Goal: Transaction & Acquisition: Obtain resource

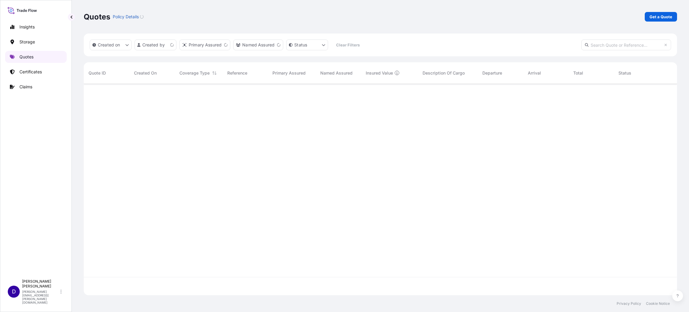
scroll to position [208, 586]
click at [31, 70] on p "Certificates" at bounding box center [30, 72] width 22 height 6
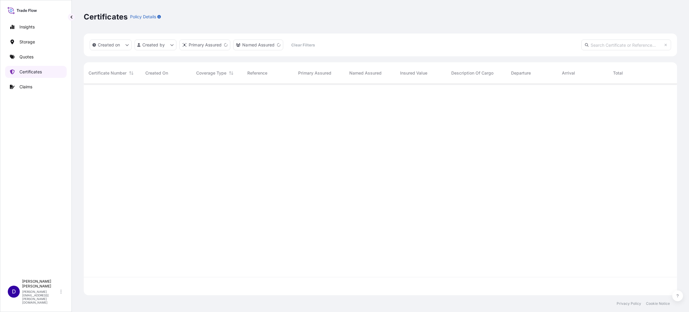
scroll to position [208, 586]
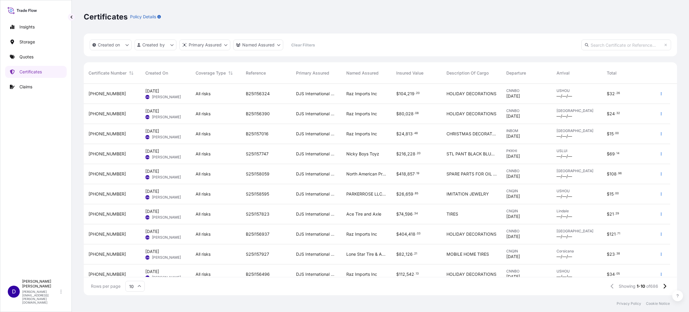
click at [56, 227] on div "Insights Storage Quotes Certificates Claims" at bounding box center [36, 146] width 62 height 260
click at [596, 47] on input "text" at bounding box center [626, 44] width 90 height 11
paste input "S25I157674"
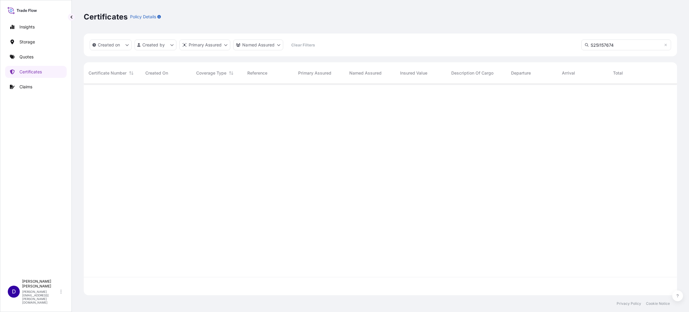
type input "S25I157674"
click at [26, 86] on p "Claims" at bounding box center [25, 87] width 13 height 6
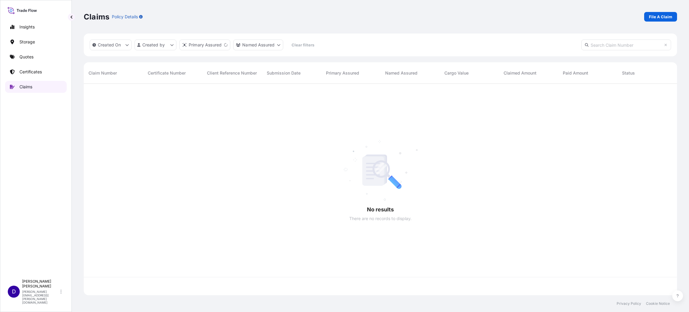
scroll to position [208, 586]
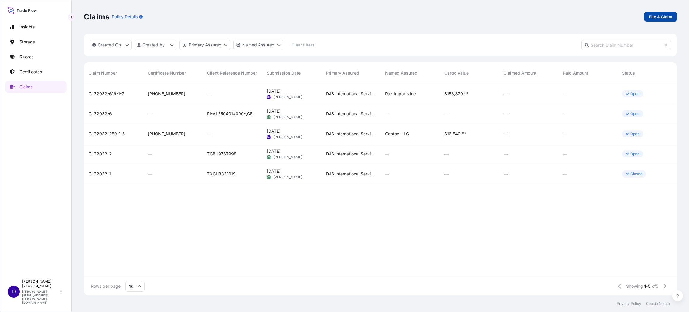
click at [666, 18] on p "File A Claim" at bounding box center [660, 17] width 23 height 6
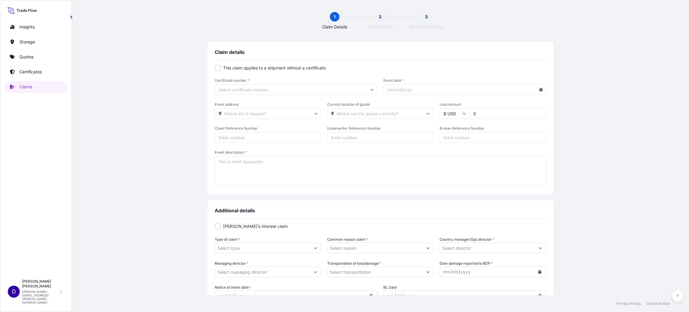
click at [215, 65] on div at bounding box center [218, 68] width 6 height 6
checkbox input "true"
click at [259, 91] on input "Primary Assured *" at bounding box center [296, 89] width 163 height 11
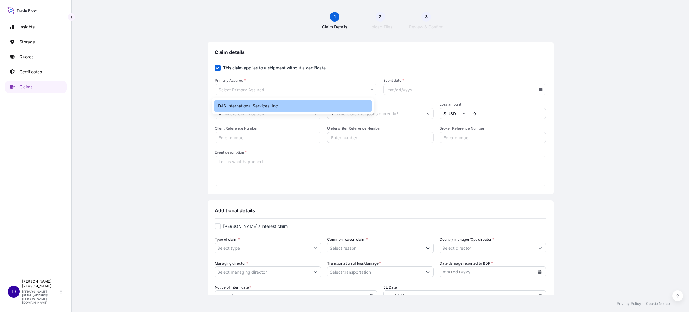
click at [266, 105] on div "DJS International Services, Inc." at bounding box center [292, 105] width 157 height 11
type input "DJS International Services, Inc."
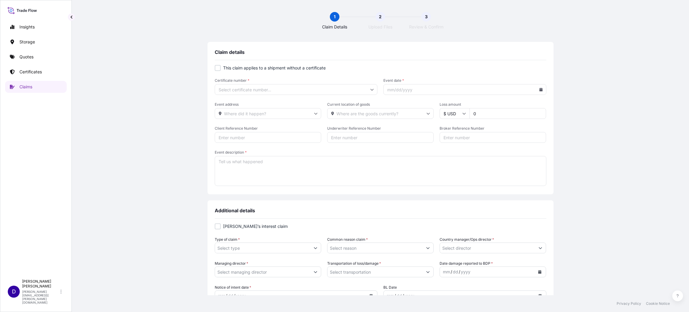
click at [217, 67] on div at bounding box center [218, 68] width 6 height 6
checkbox input "true"
click at [355, 93] on input "Primary Assured *" at bounding box center [296, 89] width 163 height 11
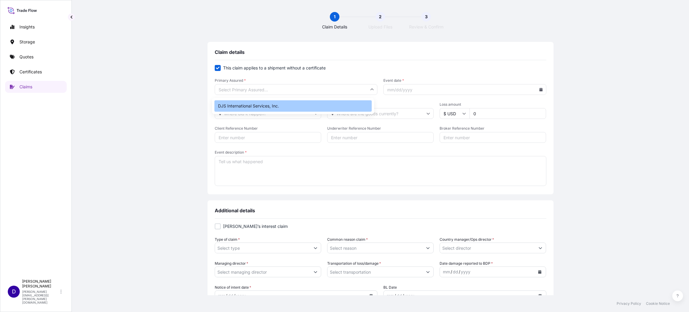
click at [273, 104] on div "DJS International Services, Inc." at bounding box center [292, 105] width 157 height 11
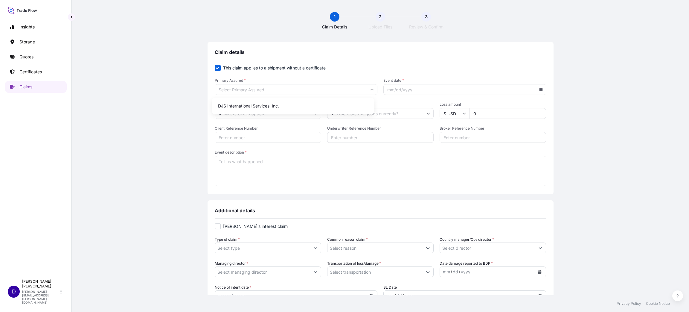
type input "DJS International Services, Inc."
click at [411, 91] on input "Event date *" at bounding box center [464, 89] width 163 height 11
click at [534, 88] on input "Event date *" at bounding box center [464, 89] width 163 height 11
click at [539, 88] on icon at bounding box center [540, 90] width 3 height 4
click at [511, 102] on button at bounding box center [513, 107] width 10 height 10
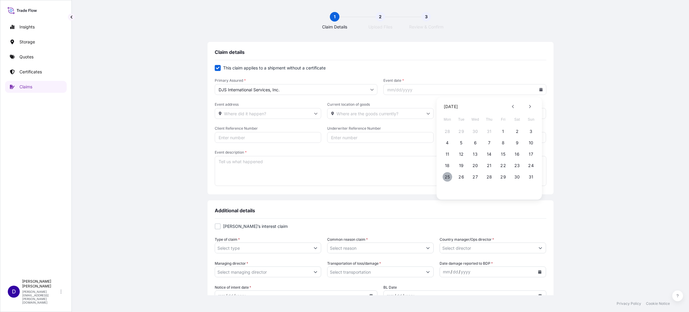
click at [447, 174] on button "25" at bounding box center [448, 177] width 10 height 10
type input "[DATE]"
click at [314, 112] on icon at bounding box center [316, 114] width 4 height 4
click at [581, 118] on div "Claim details This claim applies to a shipment without a certificate Primary As…" at bounding box center [380, 302] width 593 height 520
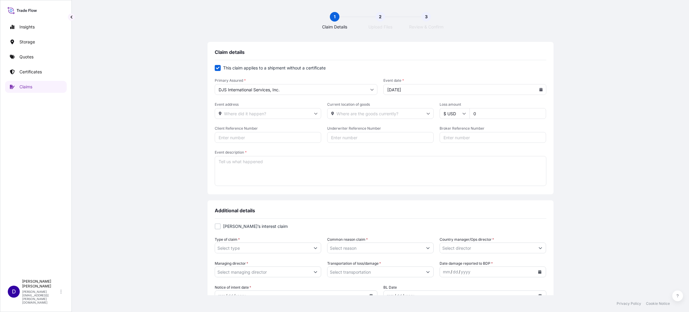
click at [276, 155] on div "Event description *" at bounding box center [381, 168] width 332 height 37
click at [276, 161] on textarea "Event description *" at bounding box center [381, 171] width 332 height 30
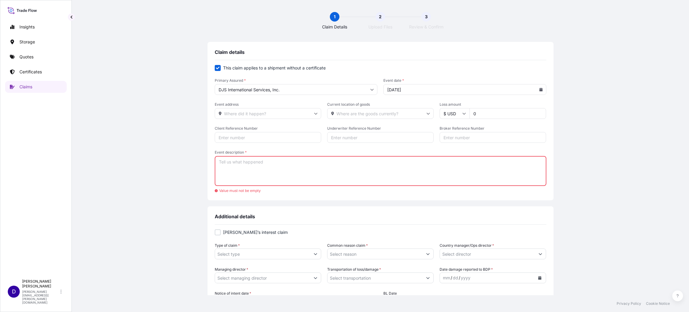
click at [236, 172] on textarea "Event description *" at bounding box center [381, 171] width 332 height 30
paste textarea "This letter regards a missing cargo claim for container EGHU3224990. On [DATE] …"
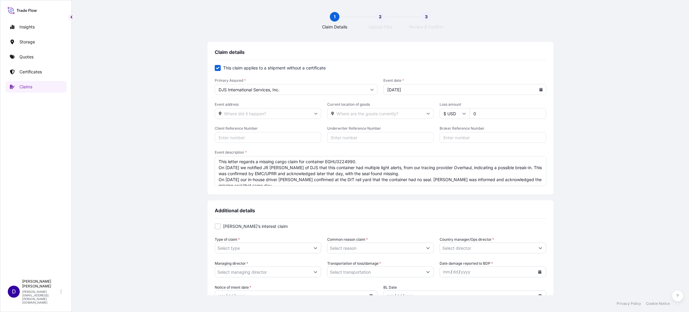
click at [356, 162] on textarea "This letter regards a missing cargo claim for container EGHU3224990. On [DATE] …" at bounding box center [381, 171] width 332 height 30
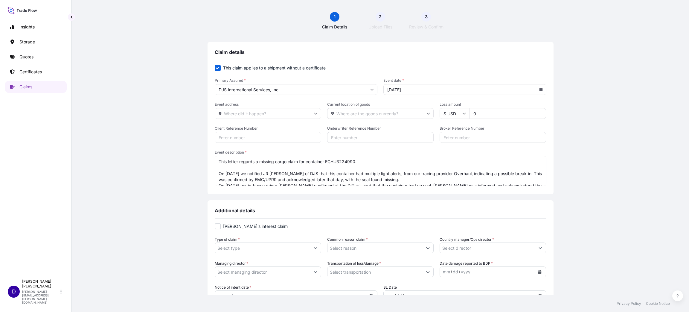
click at [416, 180] on textarea "This letter regards a missing cargo claim for container EGHU3224990. On [DATE] …" at bounding box center [381, 171] width 332 height 30
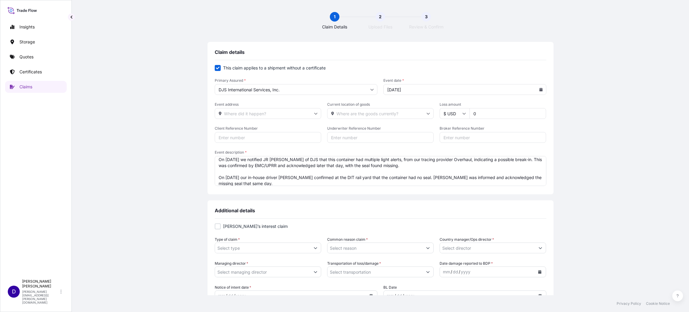
scroll to position [20, 0]
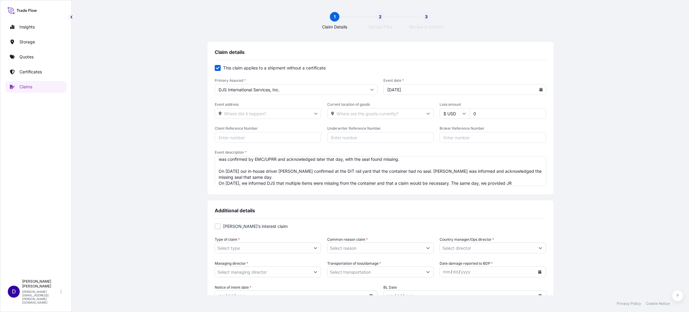
click at [259, 177] on textarea "This letter regards a missing cargo claim for container EGHU3224990. On [DATE] …" at bounding box center [381, 171] width 332 height 30
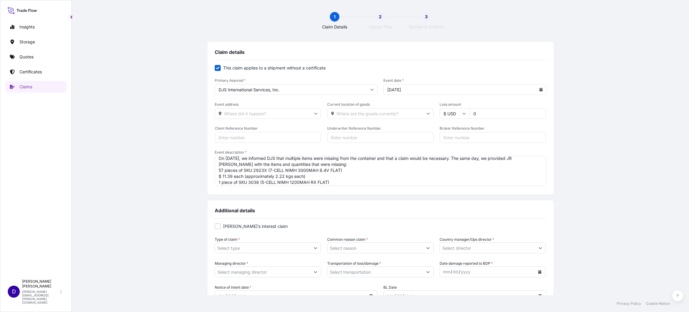
scroll to position [38, 0]
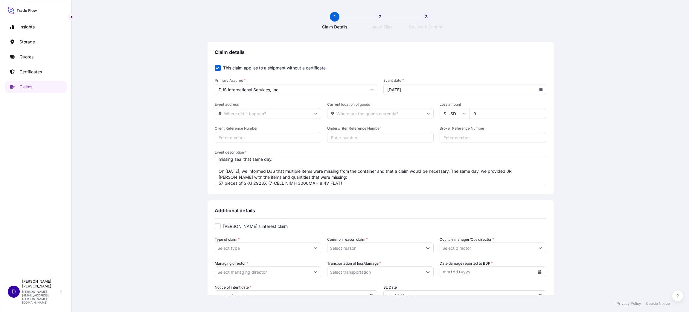
click at [338, 175] on textarea "This letter regards a missing cargo claim for container EGHU3224990. On [DATE] …" at bounding box center [381, 171] width 332 height 30
click at [543, 185] on div "Claim details This claim applies to a shipment without a certificate Primary As…" at bounding box center [381, 118] width 346 height 152
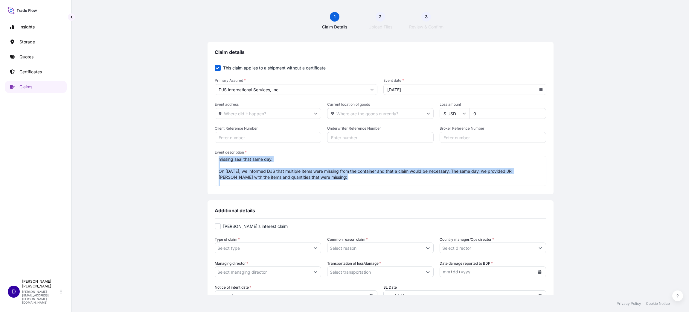
click at [543, 186] on div "Claim details This claim applies to a shipment without a certificate Primary As…" at bounding box center [381, 118] width 346 height 152
click at [485, 184] on textarea "This letter regards a missing cargo claim for container EGHU3224990. On [DATE] …" at bounding box center [381, 171] width 332 height 30
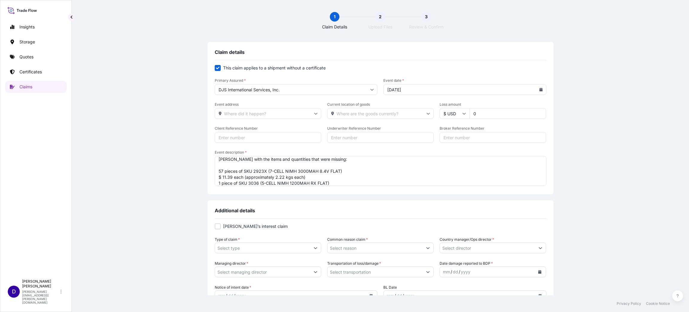
scroll to position [74, 0]
click at [313, 170] on textarea "This letter regards a missing cargo claim for container EGHU3224990. On [DATE] …" at bounding box center [381, 171] width 332 height 30
click at [225, 180] on textarea "This letter regards a missing cargo claim for container EGHU3224990. On [DATE] …" at bounding box center [381, 171] width 332 height 30
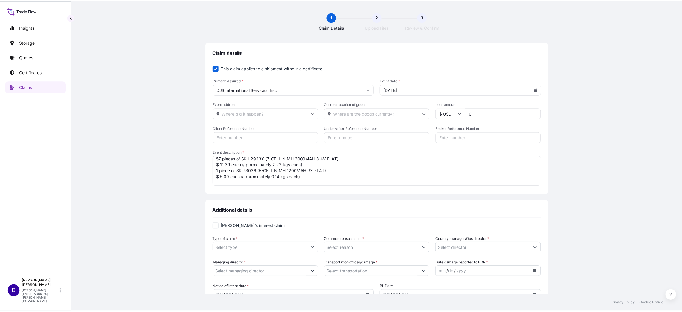
scroll to position [77, 0]
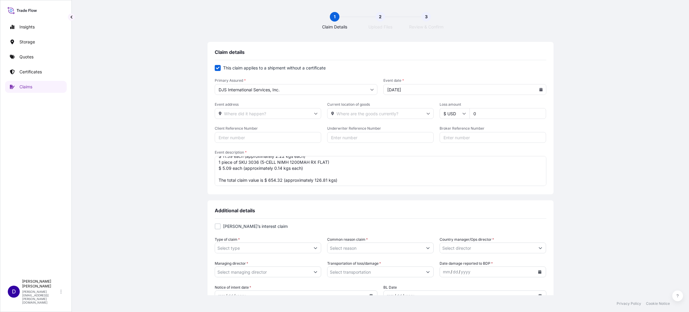
type textarea "This letter regards a missing cargo claim for container EGHU3224990. On [DATE] …"
click at [295, 248] on input "Type of claim *" at bounding box center [262, 247] width 95 height 11
click at [314, 249] on button "Show suggestions" at bounding box center [315, 247] width 11 height 11
click at [270, 277] on div "Report of Loss" at bounding box center [265, 274] width 100 height 11
type input "Report of Loss"
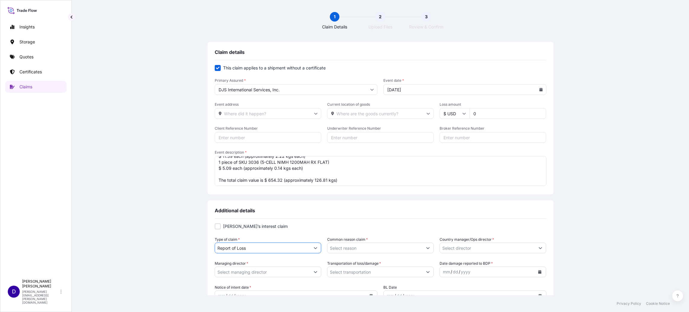
click at [373, 248] on input "Common reason claim *" at bounding box center [374, 247] width 95 height 11
click at [425, 245] on button "Show suggestions" at bounding box center [428, 247] width 11 height 11
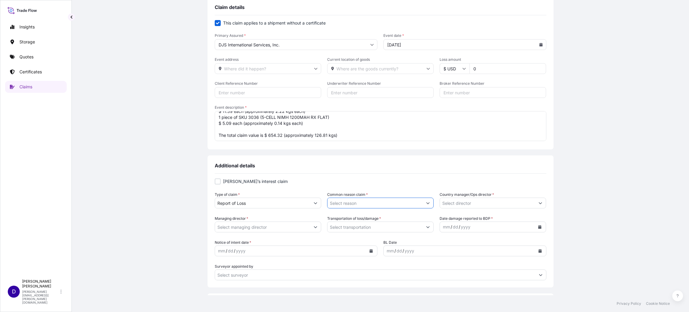
scroll to position [90, 0]
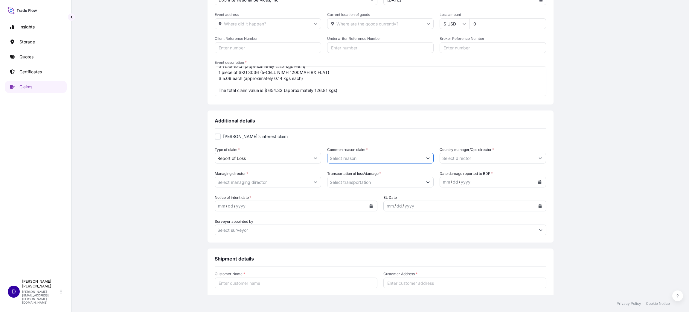
click at [426, 158] on icon "Show suggestions" at bounding box center [427, 158] width 3 height 2
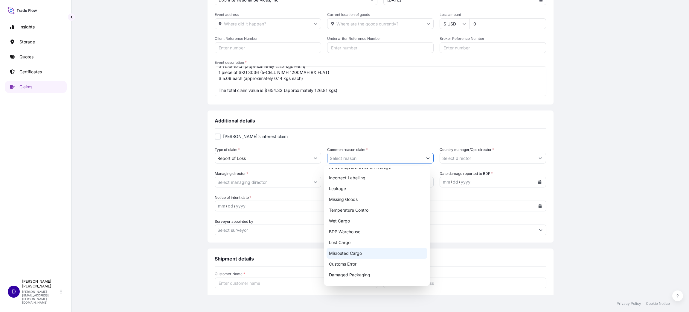
scroll to position [68, 0]
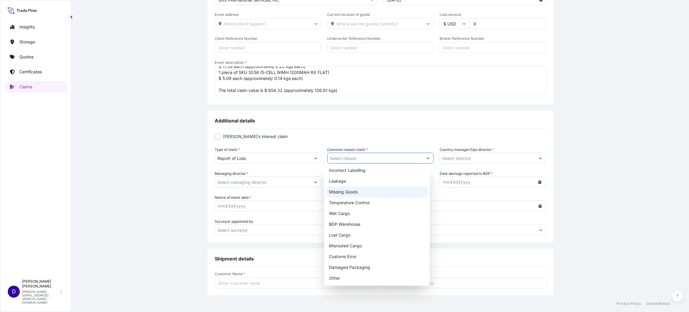
click at [346, 188] on div "Missing Goods" at bounding box center [377, 191] width 100 height 11
type input "Missing Goods"
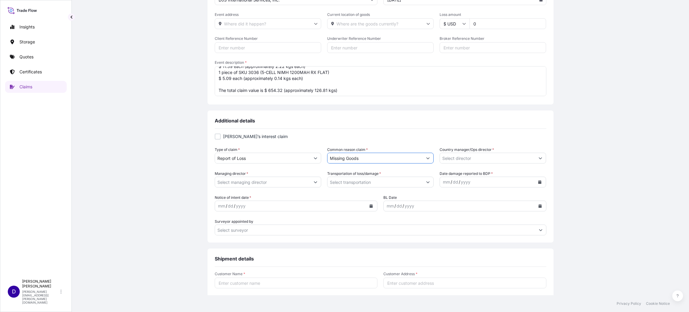
click at [535, 161] on button "Show suggestions" at bounding box center [540, 157] width 11 height 11
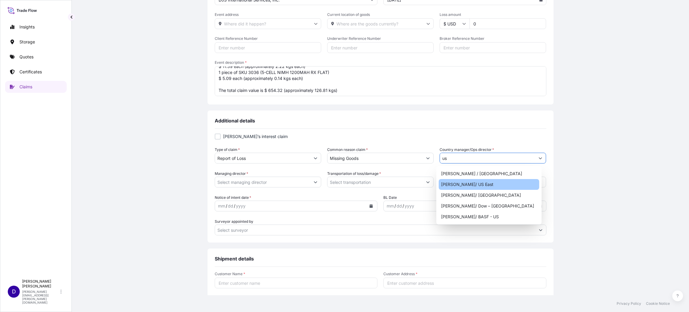
scroll to position [0, 0]
click at [476, 196] on div "[PERSON_NAME]/ [GEOGRAPHIC_DATA]" at bounding box center [489, 195] width 100 height 11
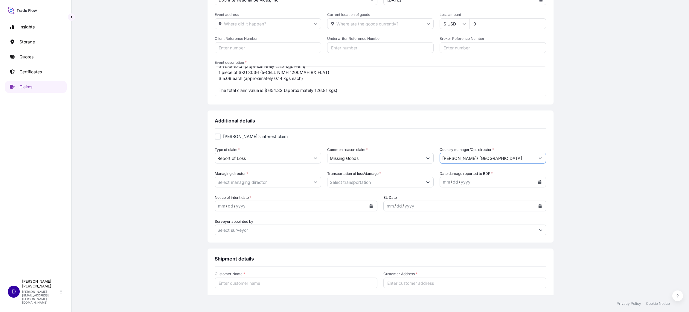
type input "[PERSON_NAME]/ [GEOGRAPHIC_DATA]"
click at [314, 182] on icon "Show suggestions" at bounding box center [316, 182] width 4 height 4
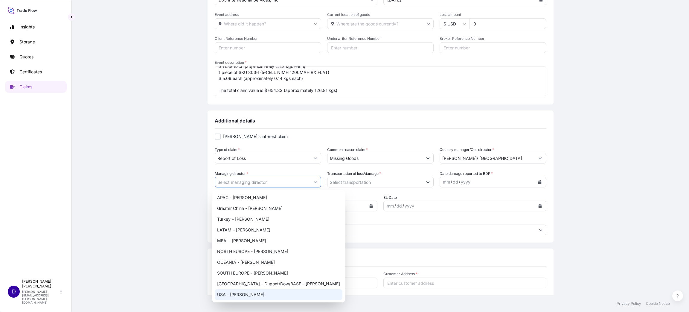
click at [247, 291] on div "USA - [PERSON_NAME]" at bounding box center [279, 294] width 128 height 11
type input "USA - [PERSON_NAME]"
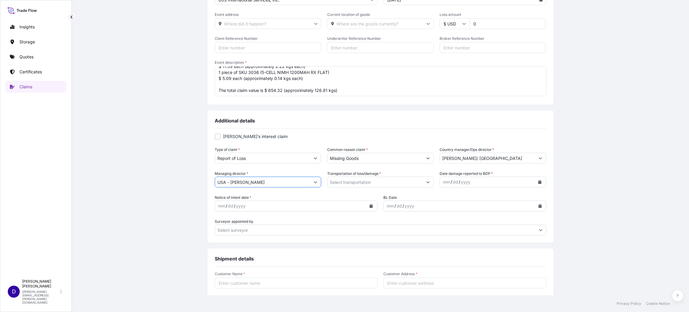
click at [423, 179] on button "Show suggestions" at bounding box center [428, 181] width 11 height 11
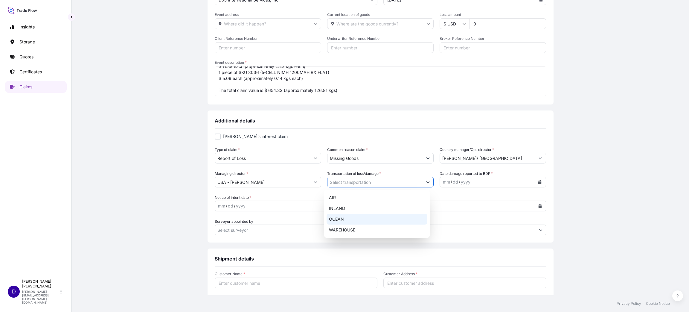
click at [336, 218] on div "OCEAN" at bounding box center [377, 218] width 100 height 11
type input "OCEAN"
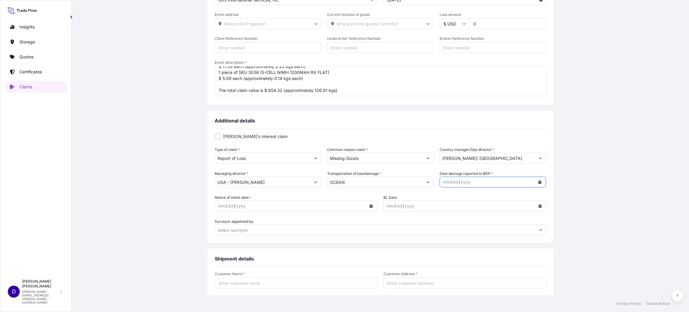
click at [538, 182] on icon "Calendar" at bounding box center [539, 182] width 3 height 4
click at [449, 200] on icon "Previous" at bounding box center [449, 199] width 2 height 3
click at [456, 265] on div "25" at bounding box center [457, 266] width 11 height 11
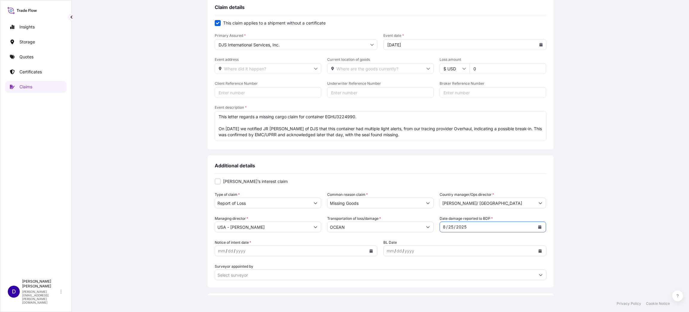
scroll to position [90, 0]
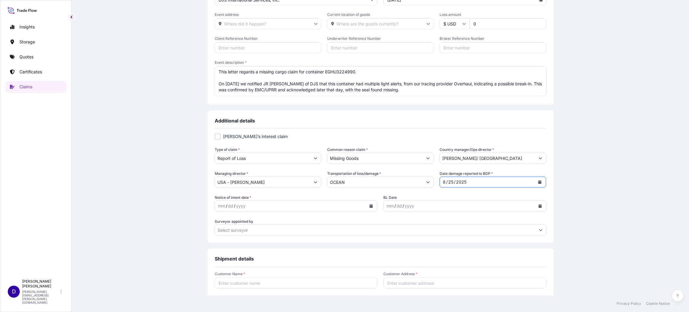
click at [369, 204] on icon "Calendar" at bounding box center [371, 206] width 4 height 4
click at [278, 256] on div "12" at bounding box center [279, 256] width 11 height 11
click at [275, 286] on input "Customer Name *" at bounding box center [296, 282] width 163 height 11
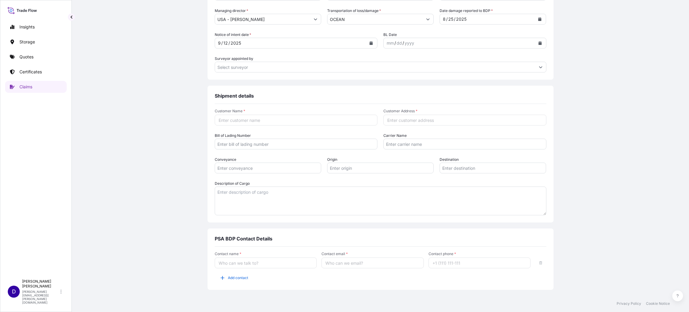
scroll to position [268, 0]
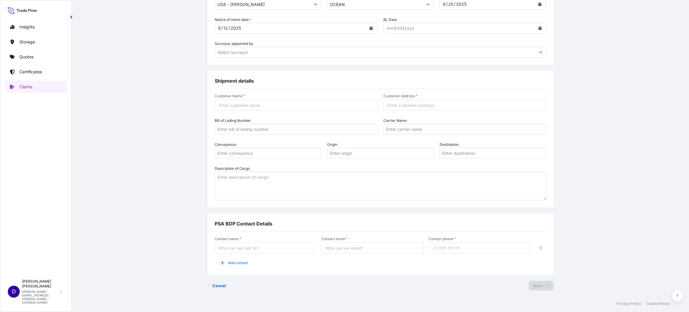
click at [257, 247] on input "Contact name *" at bounding box center [266, 247] width 102 height 11
type input "JR [PERSON_NAME]"
type input "j"
click at [340, 248] on input "Contact email *" at bounding box center [372, 247] width 102 height 11
paste input "[EMAIL_ADDRESS][PERSON_NAME][DOMAIN_NAME]"
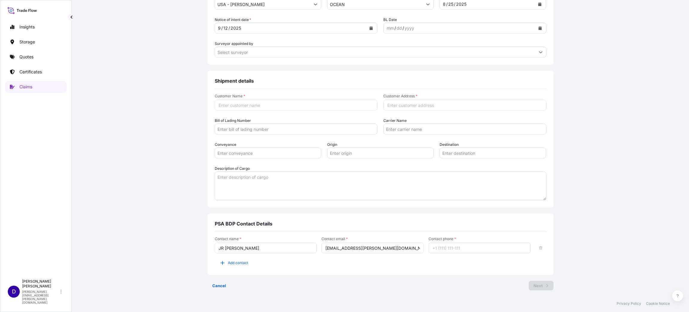
type input "[EMAIL_ADDRESS][PERSON_NAME][DOMAIN_NAME]"
type input "[PHONE_NUMBER]"
click at [373, 250] on input "[EMAIL_ADDRESS][PERSON_NAME][DOMAIN_NAME]" at bounding box center [372, 247] width 102 height 11
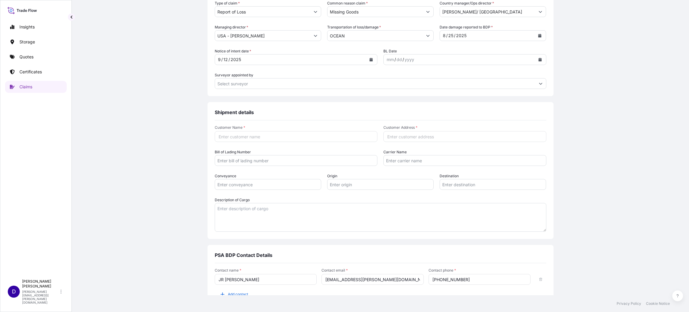
scroll to position [223, 0]
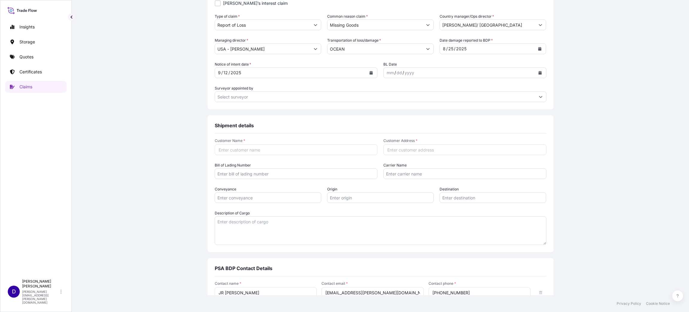
click at [434, 142] on span "Customer Address *" at bounding box center [464, 140] width 163 height 5
click at [434, 144] on input "Customer Address *" at bounding box center [464, 149] width 163 height 11
click at [434, 148] on input "Customer Address *" at bounding box center [464, 149] width 163 height 11
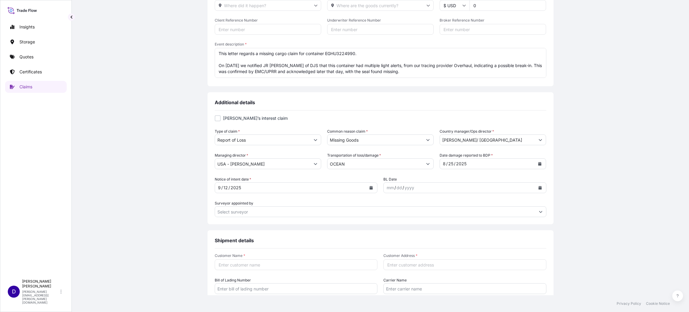
scroll to position [88, 0]
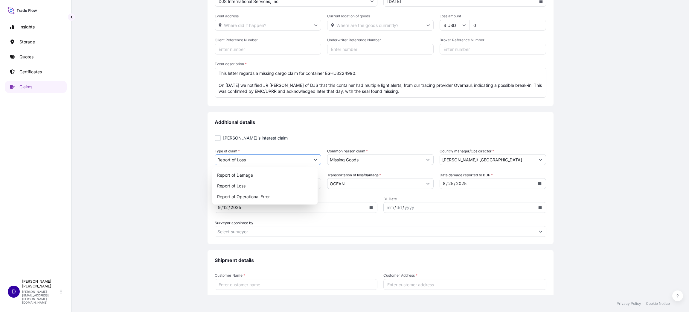
click at [310, 160] on button "Show suggestions" at bounding box center [315, 159] width 11 height 11
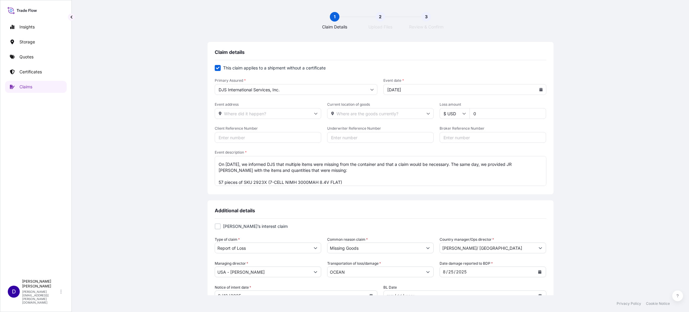
scroll to position [77, 0]
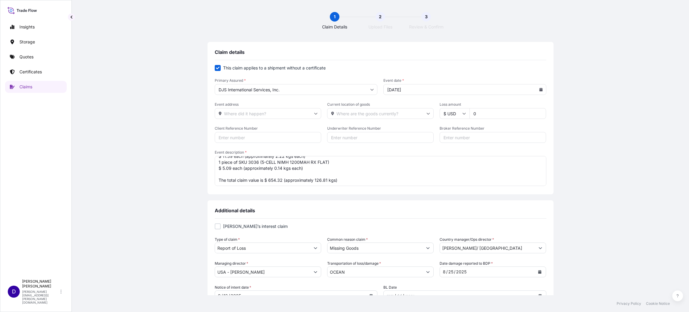
drag, startPoint x: 457, startPoint y: 159, endPoint x: 483, endPoint y: 227, distance: 72.5
click at [483, 227] on div "Claim details This claim applies to a shipment without a certificate Primary As…" at bounding box center [381, 302] width 346 height 520
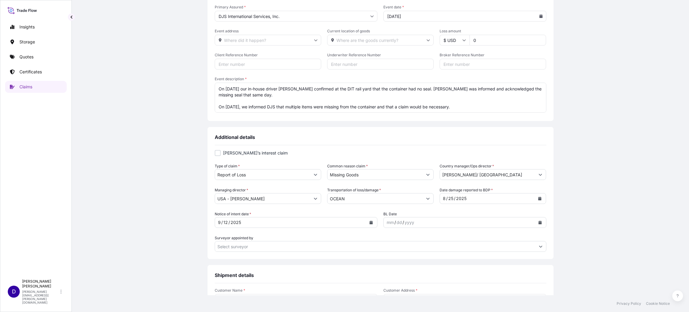
scroll to position [90, 0]
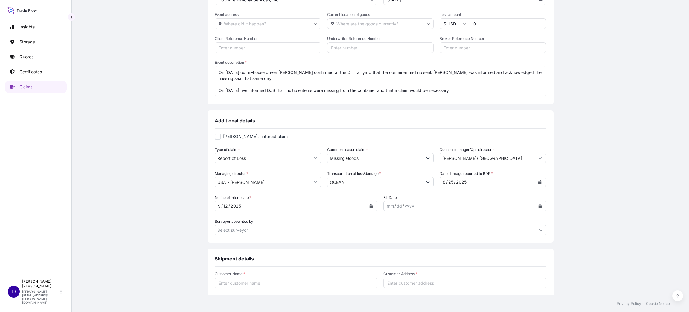
type textarea "This letter regards a missing cargo claim for container EGHU3224990. On [DATE] …"
click at [536, 179] on button "Calendar" at bounding box center [540, 182] width 10 height 10
click at [481, 265] on div "27" at bounding box center [480, 266] width 11 height 11
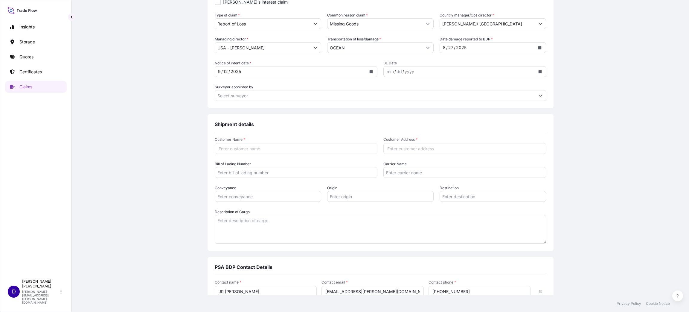
scroll to position [268, 0]
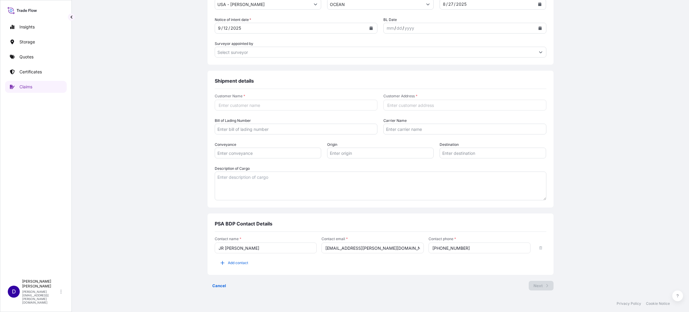
click at [265, 103] on input "Customer Name *" at bounding box center [296, 105] width 163 height 11
type input "Traxxas"
click at [146, 52] on div "Claim details This claim applies to a shipment without a certificate Primary As…" at bounding box center [380, 35] width 593 height 520
click at [393, 101] on input "Customer Address *" at bounding box center [464, 105] width 163 height 11
type input "[STREET_ADDRESS][PERSON_NAME]"
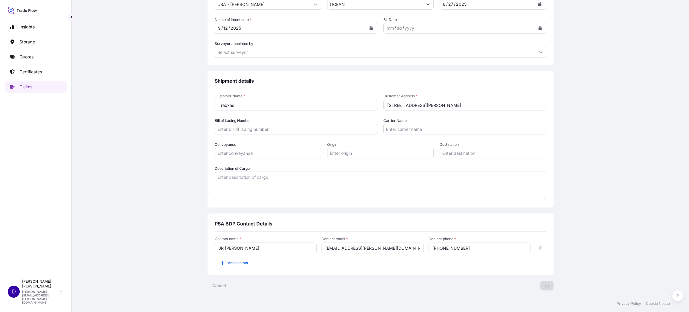
scroll to position [0, 0]
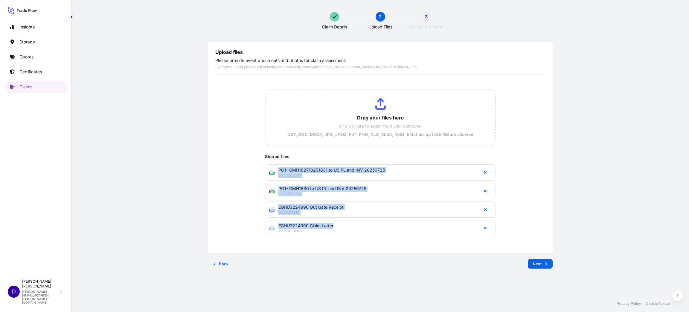
drag, startPoint x: 367, startPoint y: 226, endPoint x: 361, endPoint y: 161, distance: 65.7
click at [361, 161] on div "Shared files XLS PO1- GMH182718291831 to US PL and INV 20250725 96.5 KB , XLSX …" at bounding box center [380, 194] width 231 height 83
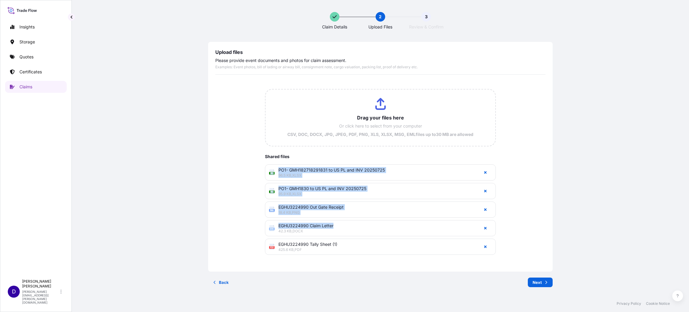
click at [244, 179] on div "Drag your files here Or click here to select from your computer CSV, DOC, DOCX,…" at bounding box center [380, 171] width 330 height 185
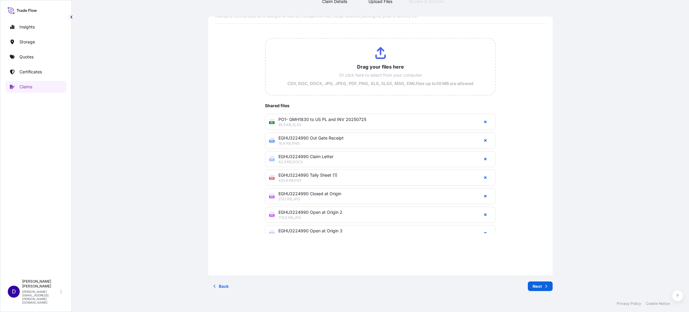
scroll to position [27, 0]
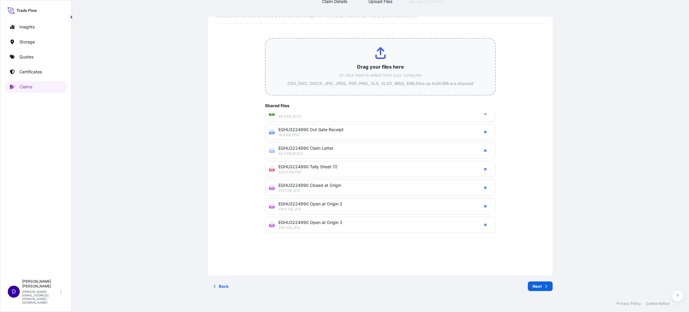
type input "C:\fakepath\EGHU3224990 Replacement Seal.jpg"
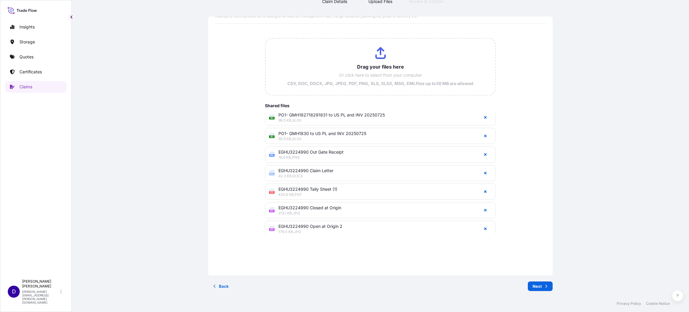
scroll to position [0, 0]
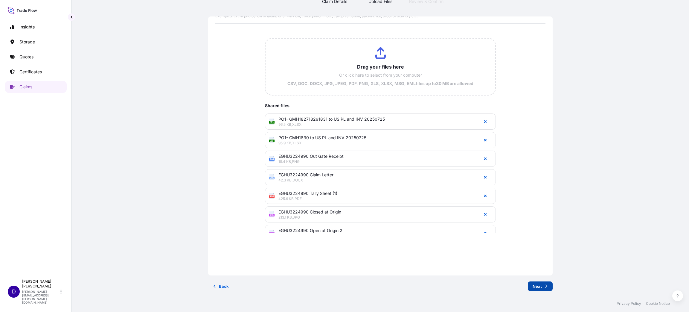
click at [537, 283] on p "Next" at bounding box center [537, 286] width 9 height 6
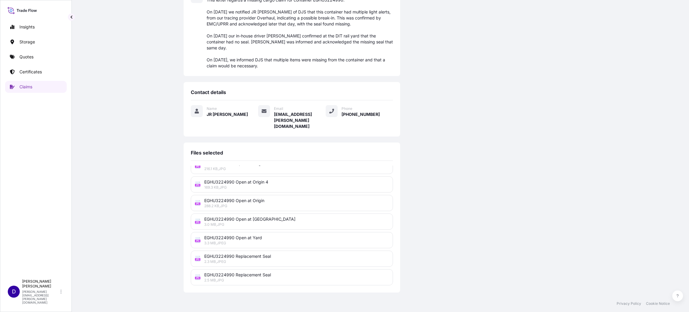
scroll to position [25, 0]
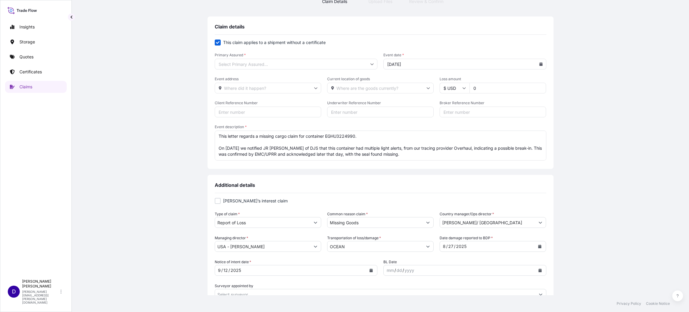
type input "DJS International Services, Inc."
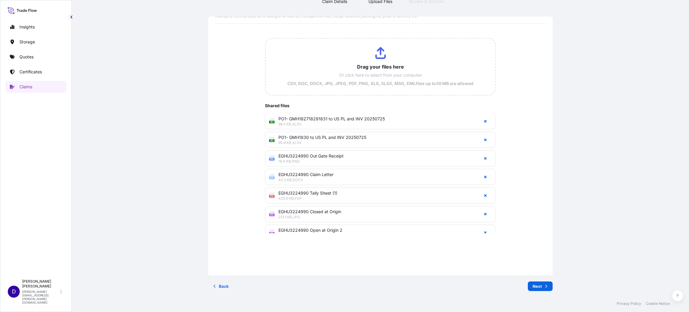
scroll to position [0, 0]
type input "C:\fakepath\TELEX BL-HK1005000225.pdf"
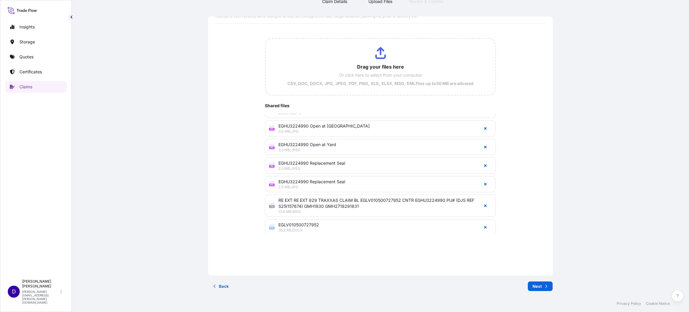
scroll to position [219, 0]
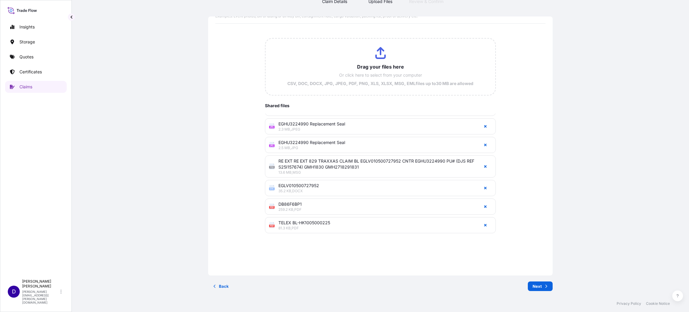
click at [126, 30] on div "Upload files Please provide event documents and photos for claim assessment. Ex…" at bounding box center [380, 155] width 593 height 279
drag, startPoint x: 143, startPoint y: 113, endPoint x: 130, endPoint y: 109, distance: 13.5
click at [143, 113] on div "Upload files Please provide event documents and photos for claim assessment. Ex…" at bounding box center [380, 155] width 593 height 279
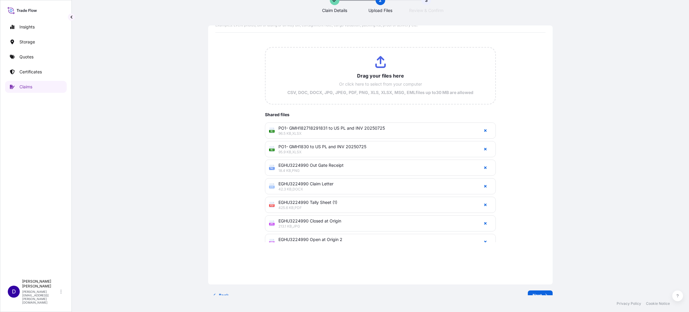
scroll to position [25, 0]
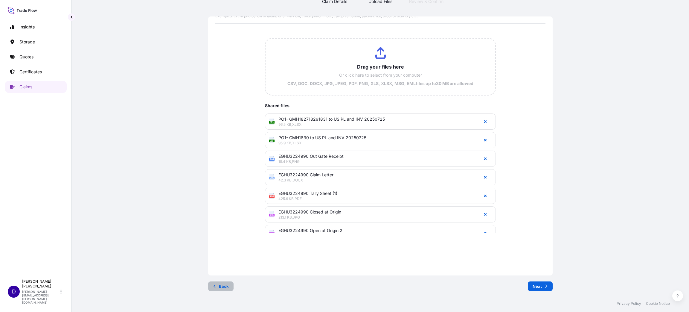
click at [219, 286] on p "Back" at bounding box center [224, 286] width 10 height 6
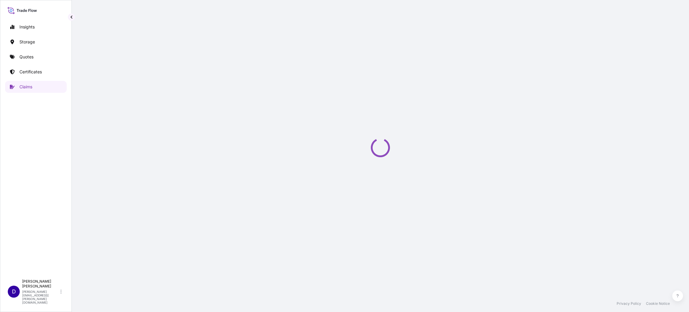
scroll to position [0, 0]
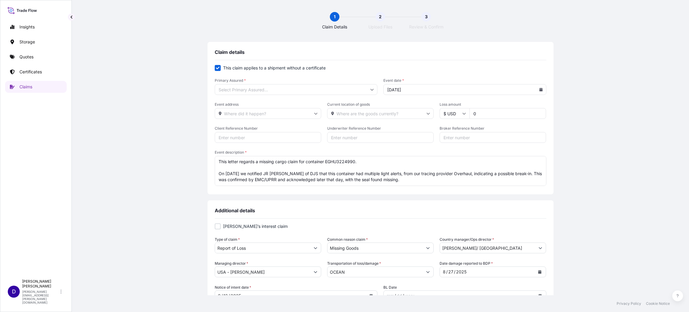
type input "DJS International Services, Inc."
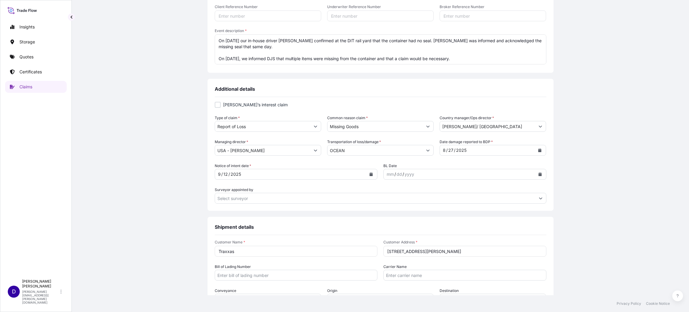
scroll to position [134, 0]
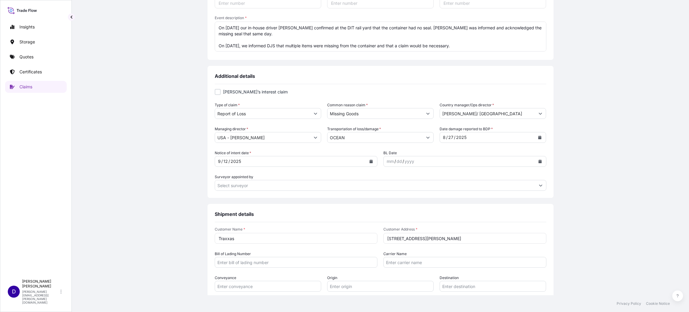
click at [216, 91] on div at bounding box center [218, 92] width 6 height 6
checkbox input "true"
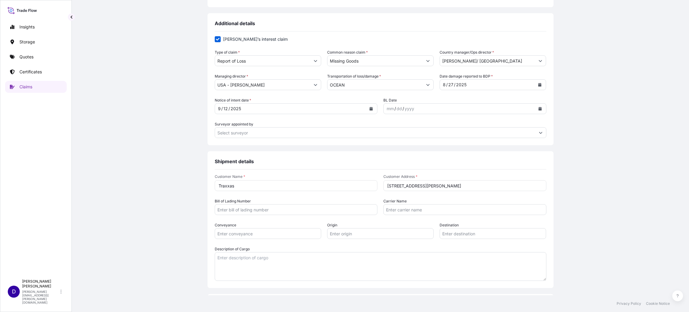
scroll to position [205, 0]
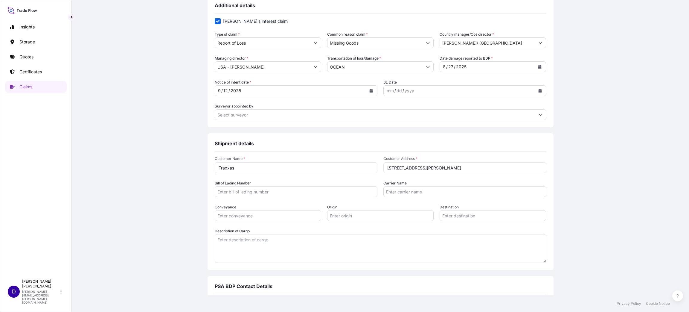
click at [235, 188] on input "Bill of Lading Number" at bounding box center [296, 191] width 163 height 11
paste input "EGLV010500727952"
type input "EGLV010500727952"
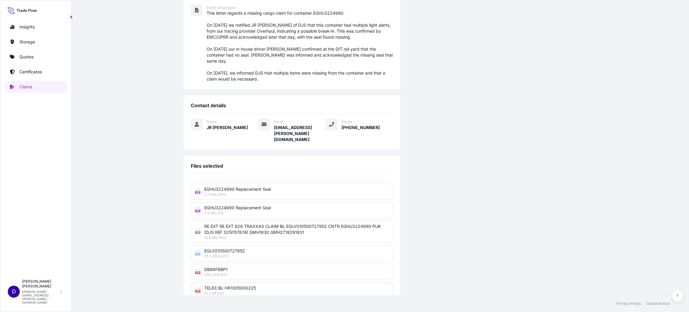
scroll to position [144, 0]
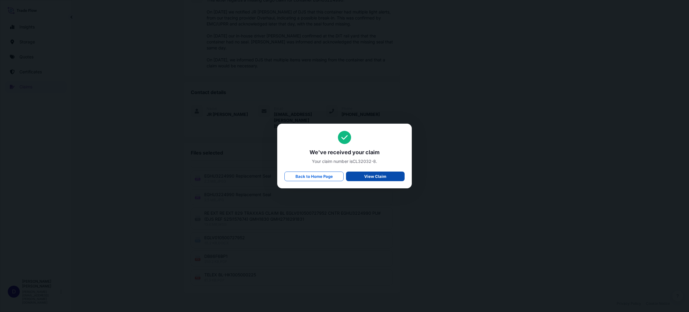
click at [377, 172] on link "View Claim" at bounding box center [375, 176] width 59 height 10
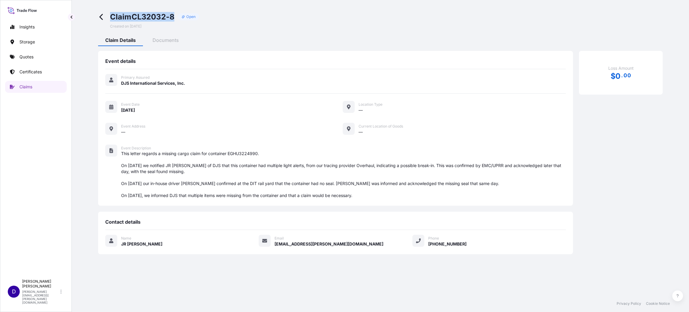
drag, startPoint x: 110, startPoint y: 14, endPoint x: 175, endPoint y: 10, distance: 64.4
click at [175, 10] on div "Claim CL32032-8 Open Created on [DATE] Claim Details Documents Event details Pr…" at bounding box center [380, 133] width 593 height 266
copy span "Claim CL32032-8"
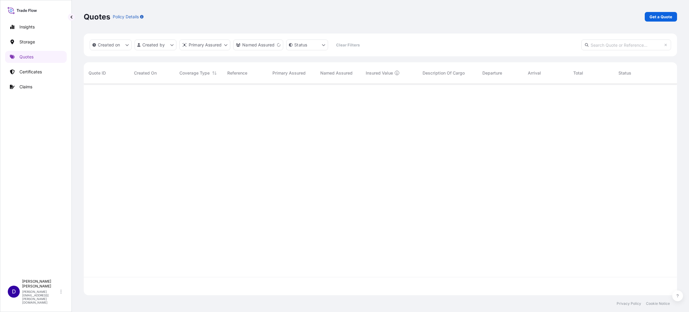
scroll to position [226, 586]
click at [33, 70] on p "Certificates" at bounding box center [30, 72] width 22 height 6
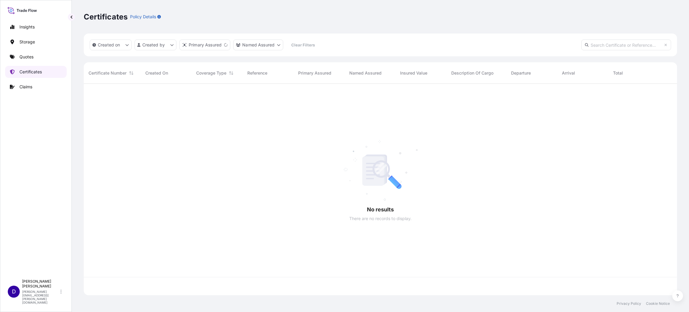
scroll to position [208, 586]
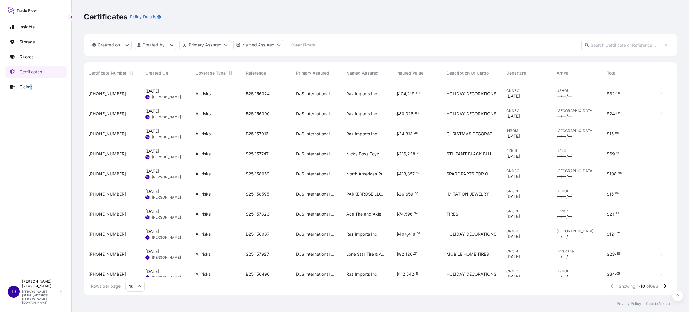
drag, startPoint x: 198, startPoint y: 158, endPoint x: 32, endPoint y: 144, distance: 167.1
click at [32, 144] on div "Insights Storage Quotes Certificates Claims" at bounding box center [36, 146] width 62 height 260
click at [31, 53] on link "Quotes" at bounding box center [36, 57] width 62 height 12
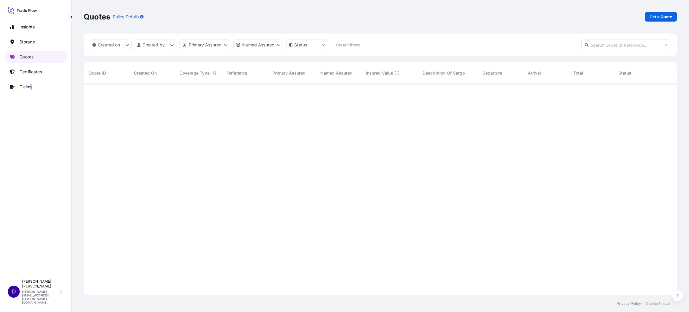
scroll to position [208, 586]
click at [655, 14] on p "Get a Quote" at bounding box center [660, 17] width 23 height 6
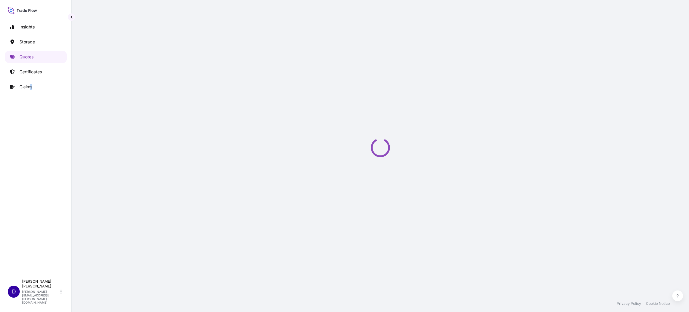
scroll to position [10, 0]
select select "Water"
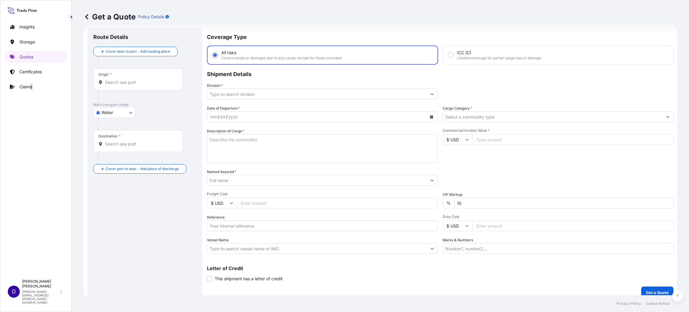
click at [124, 81] on input "Origin *" at bounding box center [140, 82] width 71 height 6
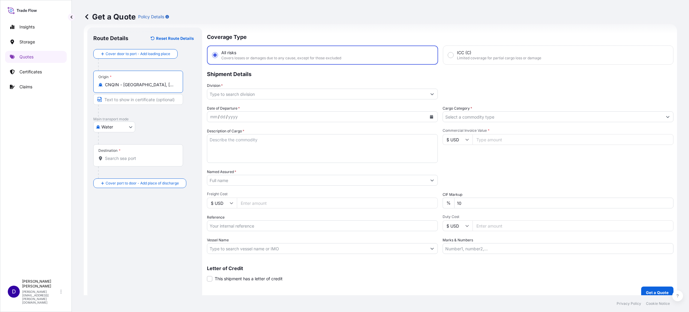
type input "CNQIN - Qingdao, China"
click at [116, 153] on div "Destination *" at bounding box center [139, 155] width 92 height 22
click at [118, 158] on input "Destination *" at bounding box center [140, 158] width 71 height 6
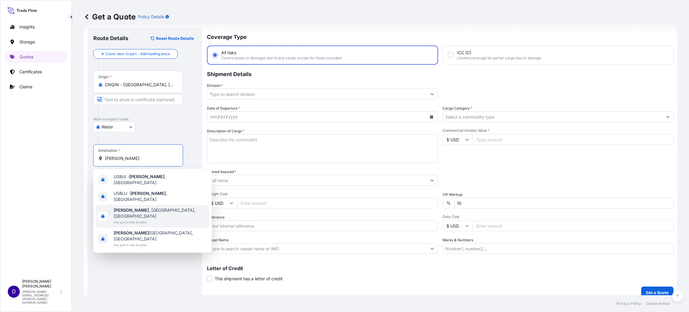
click at [134, 205] on div "Butler , PA, USA Any port in this location" at bounding box center [153, 216] width 114 height 23
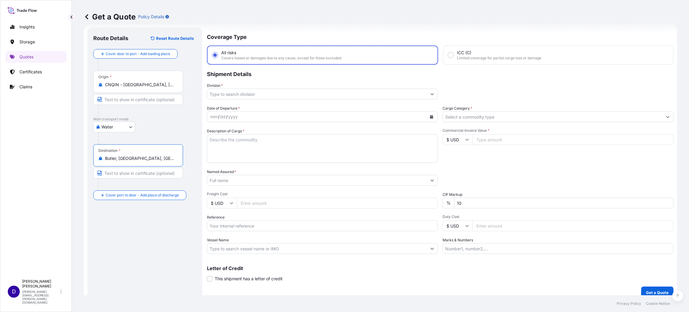
type input "Butler, PA, USA"
click at [116, 243] on div "Route Details Reset Route Details Cover door to port - Add loading place Place …" at bounding box center [144, 162] width 103 height 259
click at [245, 94] on input "Division *" at bounding box center [316, 94] width 219 height 11
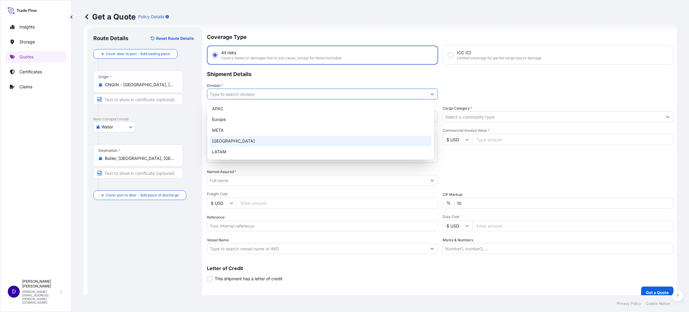
click at [238, 141] on div "North America" at bounding box center [321, 140] width 222 height 11
type input "North America"
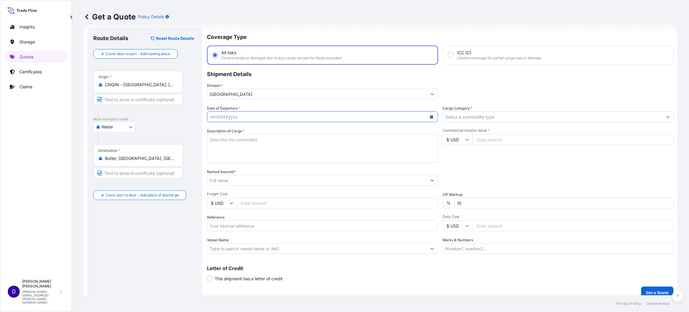
click at [430, 117] on icon "Calendar" at bounding box center [431, 117] width 3 height 4
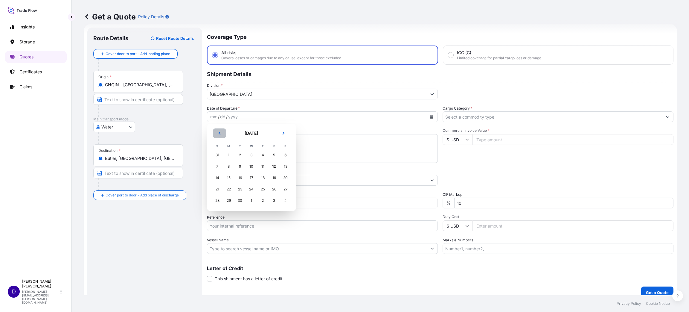
click at [217, 130] on button "Previous" at bounding box center [219, 133] width 13 height 10
click at [238, 200] on div "26" at bounding box center [240, 200] width 11 height 11
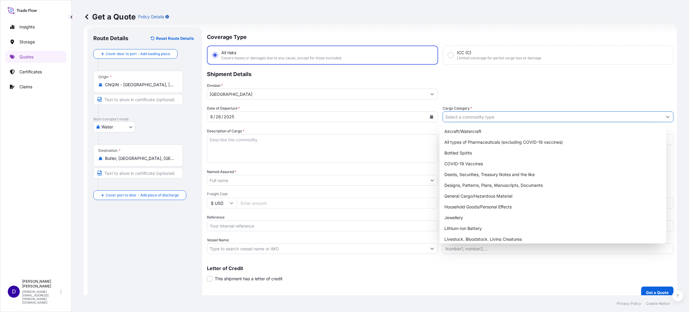
click at [463, 114] on input "Cargo Category *" at bounding box center [552, 116] width 219 height 11
click at [472, 196] on div "General Cargo/Hazardous Material" at bounding box center [553, 195] width 222 height 11
type input "General Cargo/Hazardous Material"
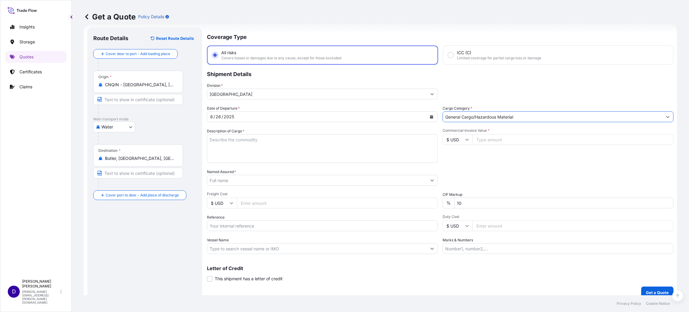
click at [236, 143] on textarea "Description of Cargo *" at bounding box center [322, 148] width 231 height 29
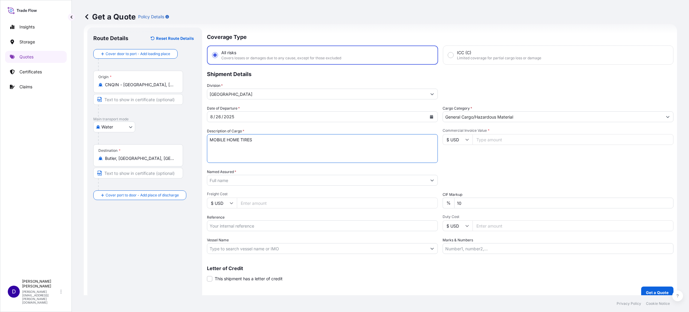
type textarea "MOBILE HOME TIRES"
click at [484, 139] on input "Commercial Invoice Value *" at bounding box center [572, 139] width 201 height 11
type input "43400.00"
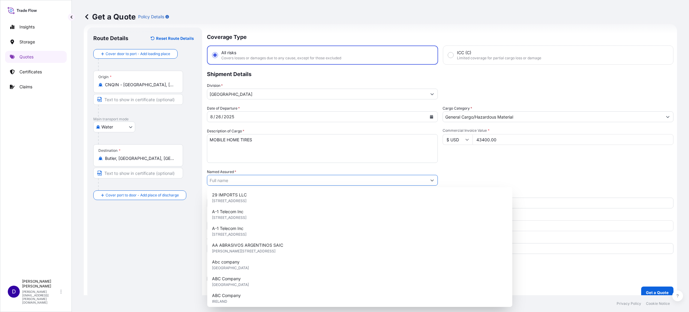
drag, startPoint x: 242, startPoint y: 184, endPoint x: 240, endPoint y: 180, distance: 4.3
click at [240, 180] on input "Named Assured *" at bounding box center [316, 180] width 219 height 11
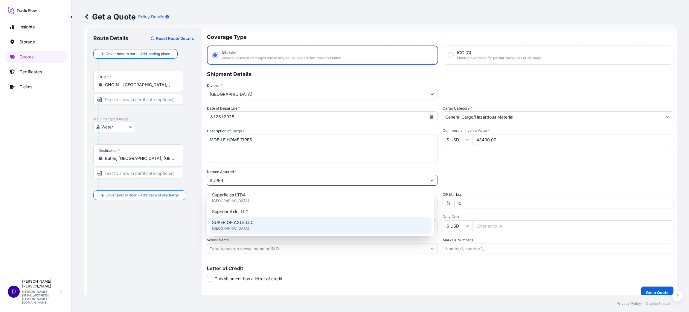
click at [250, 222] on span "SUPERIOR AXLE LLC" at bounding box center [233, 222] width 42 height 6
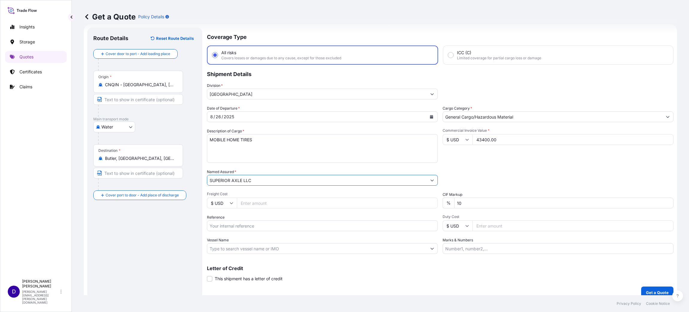
type input "SUPERIOR AXLE LLC"
click at [262, 202] on input "Freight Cost" at bounding box center [337, 202] width 201 height 11
drag, startPoint x: 267, startPoint y: 203, endPoint x: 204, endPoint y: 199, distance: 63.5
click at [204, 199] on form "Route Details Reset Route Details Cover door to port - Add loading place Place …" at bounding box center [380, 163] width 593 height 278
type input "5350.00"
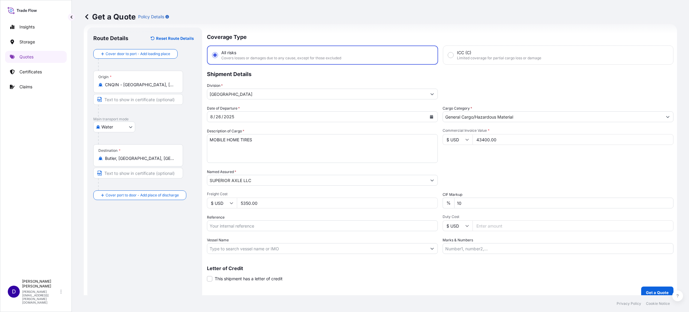
click at [250, 224] on input "Reference" at bounding box center [322, 225] width 231 height 11
paste input "Claim CL32032-8"
type input "Claim CL32032-8"
drag, startPoint x: 251, startPoint y: 227, endPoint x: 153, endPoint y: 220, distance: 98.9
click at [155, 222] on form "Route Details Reset Route Details Cover door to port - Add loading place Place …" at bounding box center [380, 163] width 593 height 278
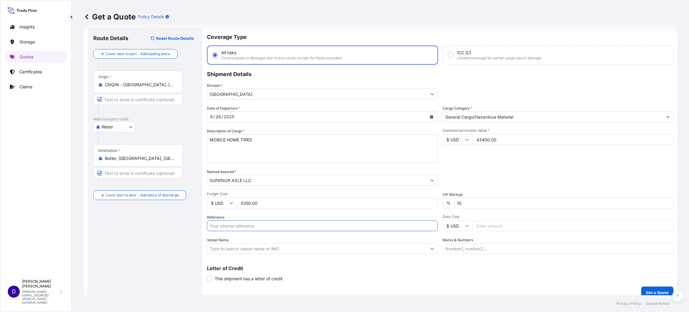
drag, startPoint x: 251, startPoint y: 224, endPoint x: 254, endPoint y: 225, distance: 3.8
click at [251, 224] on input "Reference" at bounding box center [322, 225] width 231 height 11
paste input "S25I158049"
type input "S25I158049"
click at [494, 221] on input "Duty Cost" at bounding box center [572, 225] width 201 height 11
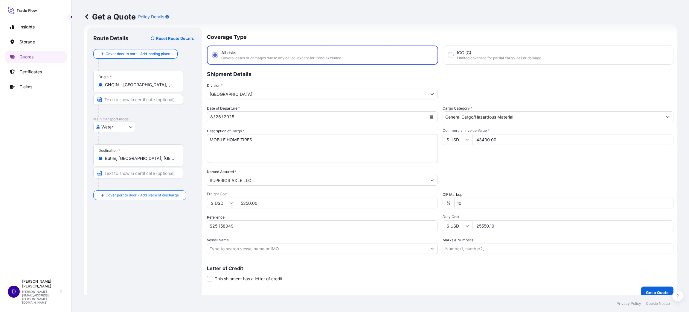
type input "25550.19"
click at [478, 223] on input "25550.19" at bounding box center [572, 225] width 201 height 11
click at [648, 286] on button "Get a Quote" at bounding box center [657, 292] width 32 height 12
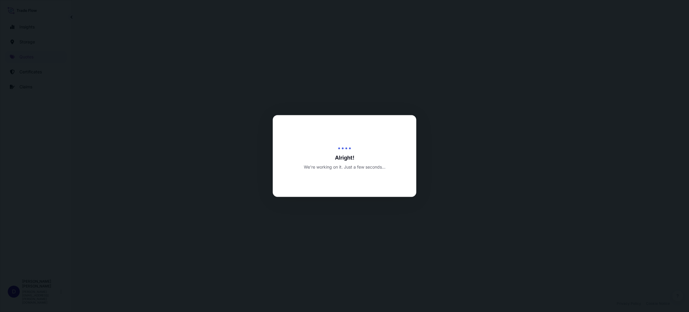
select select "Water"
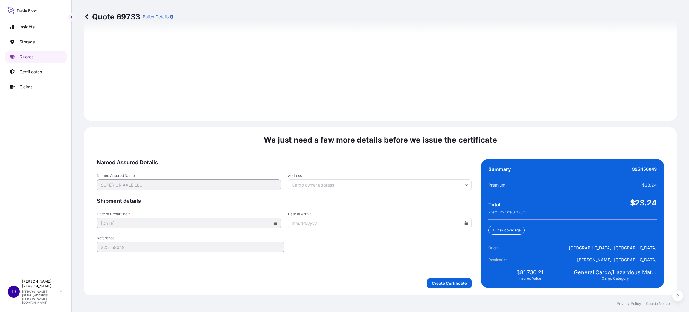
scroll to position [821, 0]
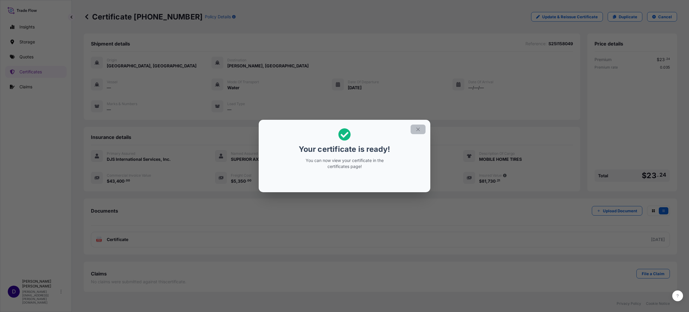
click at [422, 127] on button "button" at bounding box center [418, 129] width 15 height 10
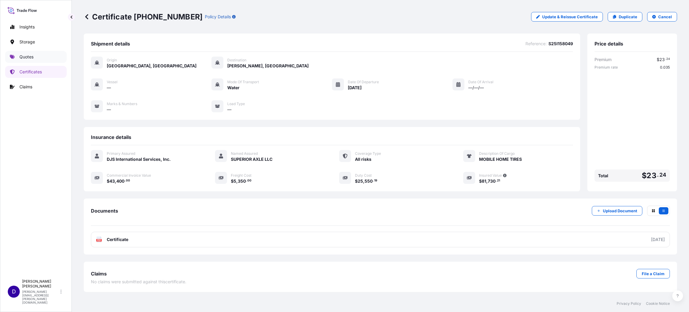
click at [26, 55] on p "Quotes" at bounding box center [26, 57] width 14 height 6
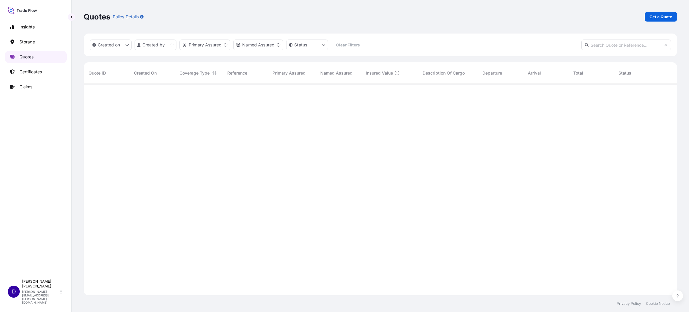
scroll to position [208, 586]
click at [661, 14] on p "Get a Quote" at bounding box center [660, 17] width 23 height 6
select select "Water"
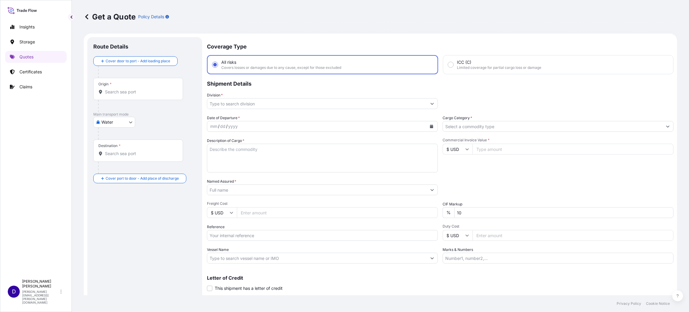
scroll to position [10, 0]
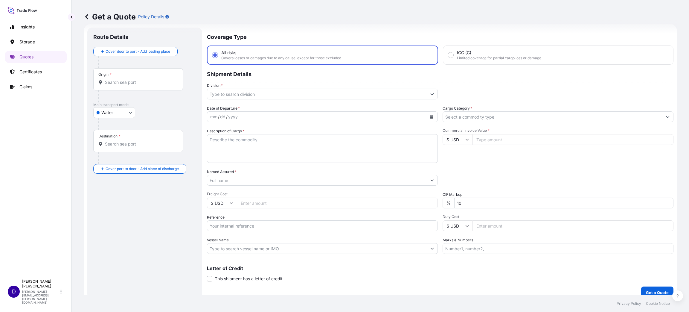
click at [115, 81] on input "Origin *" at bounding box center [140, 82] width 71 height 6
click at [147, 98] on div "CNYTN - Yantian Pt, China" at bounding box center [153, 102] width 114 height 14
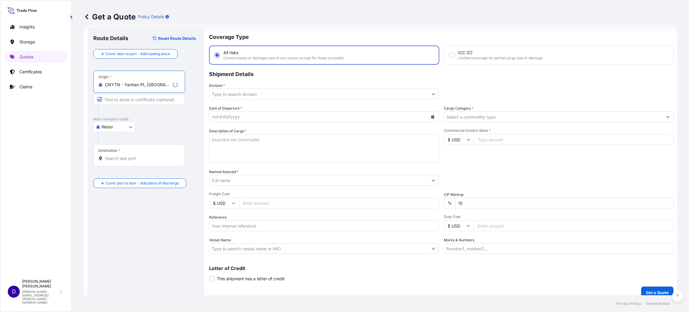
type input "CNYTN - Yantian Pt, China"
click at [122, 159] on input "Destination *" at bounding box center [141, 158] width 73 height 6
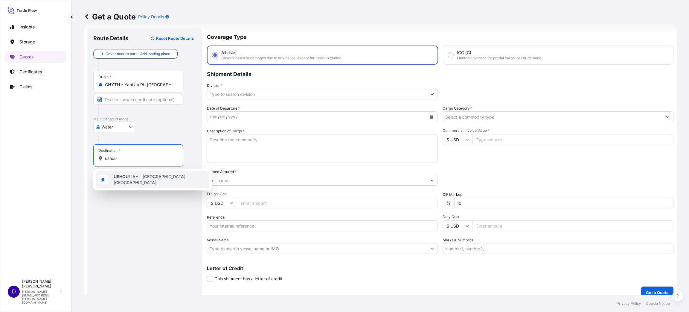
click at [142, 175] on span "USHOU / IAH - Houston, United States" at bounding box center [160, 179] width 93 height 12
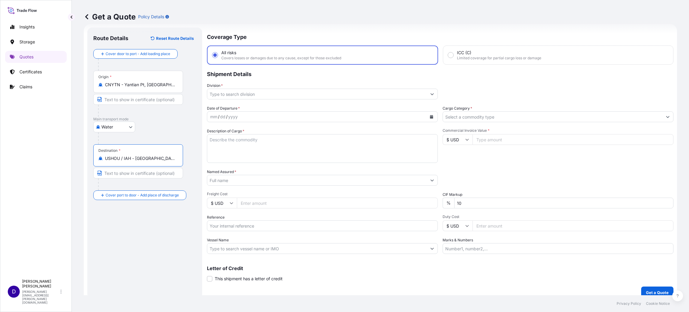
type input "USHOU / IAH - Houston, United States"
click at [269, 89] on input "Division *" at bounding box center [316, 94] width 219 height 11
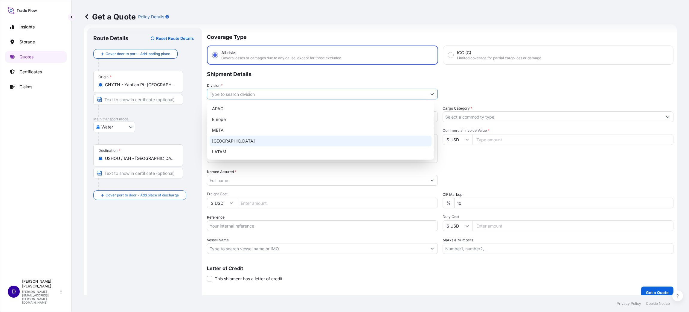
click at [223, 141] on div "North America" at bounding box center [321, 140] width 222 height 11
type input "North America"
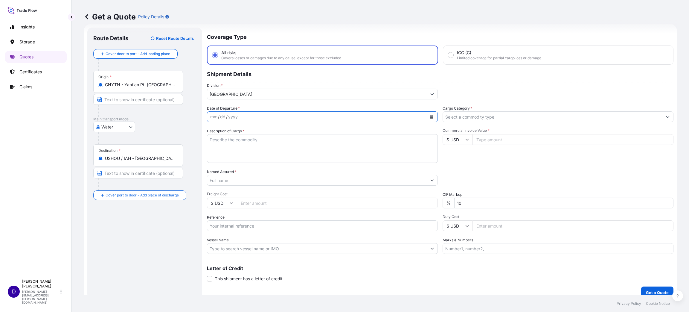
click at [428, 113] on button "Calendar" at bounding box center [432, 117] width 10 height 10
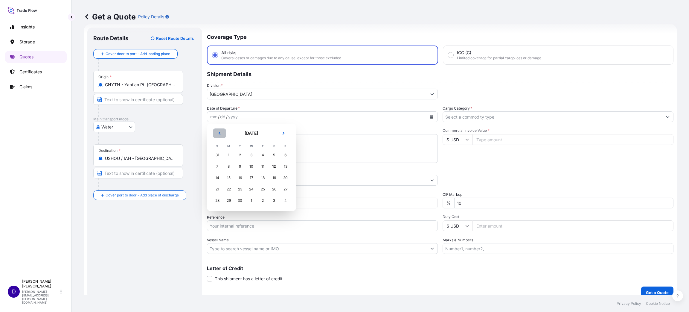
click at [218, 134] on icon "Previous" at bounding box center [220, 133] width 4 height 4
click at [251, 186] on div "20" at bounding box center [251, 189] width 11 height 11
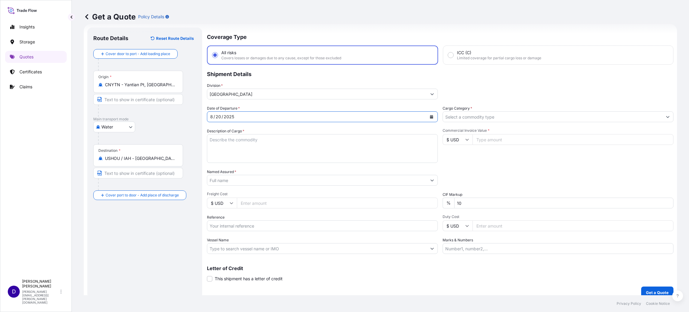
click at [445, 118] on input "Cargo Category *" at bounding box center [552, 116] width 219 height 11
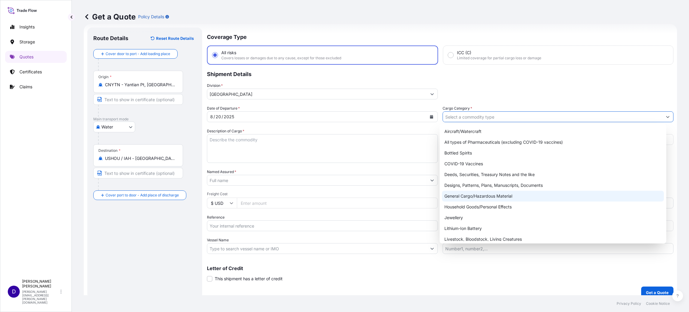
click at [480, 193] on div "General Cargo/Hazardous Material" at bounding box center [553, 195] width 222 height 11
type input "General Cargo/Hazardous Material"
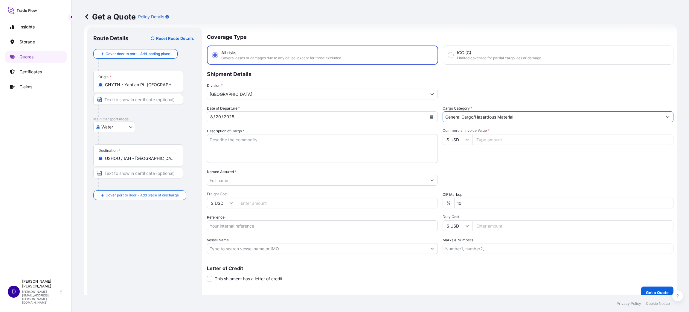
click at [282, 148] on textarea "Description of Cargo *" at bounding box center [322, 148] width 231 height 29
paste textarea "S25I158049 S25I158078"
type textarea "S25I158049 S25I158078"
click at [234, 138] on textarea "Description of Cargo *" at bounding box center [322, 148] width 231 height 29
click at [233, 148] on textarea "Description of Cargo *" at bounding box center [322, 148] width 231 height 29
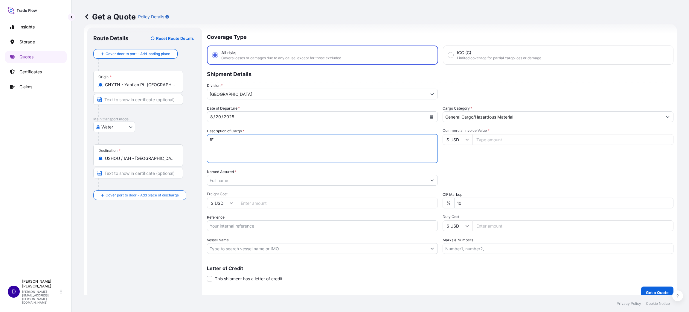
type textarea "f"
type textarea "FINISH BOX"
click at [488, 139] on input "Commercial Invoice Value *" at bounding box center [572, 139] width 201 height 11
type input "9343.70"
click at [287, 175] on input "Named Assured *" at bounding box center [316, 180] width 219 height 11
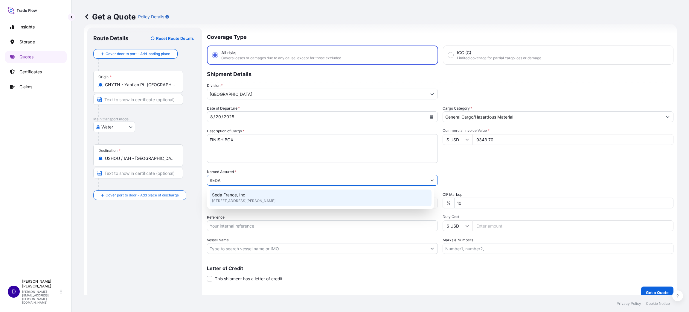
click at [236, 200] on span "9503 Brown Ln, 78754, Auston, United States of America" at bounding box center [243, 201] width 63 height 6
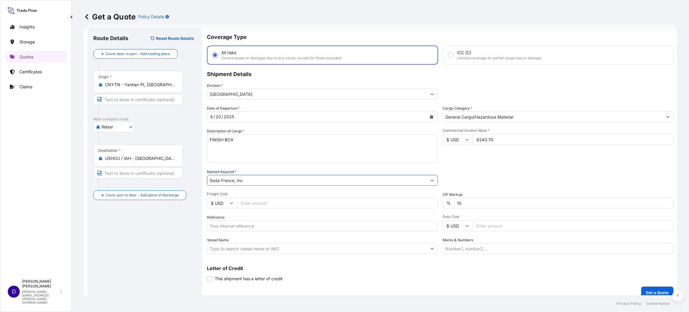
type input "Seda France, Inc"
click at [240, 202] on input "Freight Cost" at bounding box center [337, 202] width 201 height 11
type input "1752.00"
click at [258, 223] on input "Reference" at bounding box center [322, 225] width 231 height 11
paste input "S25I158078"
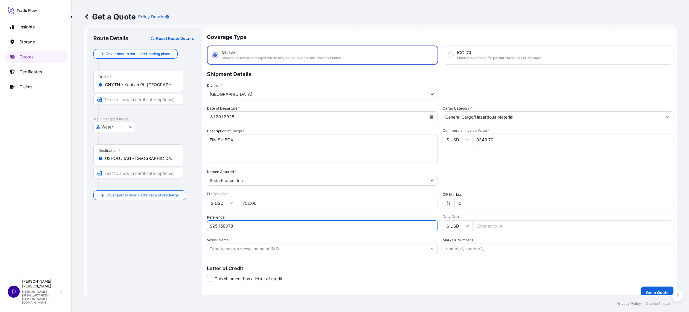
type input "S25I158078"
click at [500, 224] on input "Duty Cost" at bounding box center [572, 225] width 201 height 11
type input "5183.59"
click at [645, 287] on button "Get a Quote" at bounding box center [657, 292] width 32 height 12
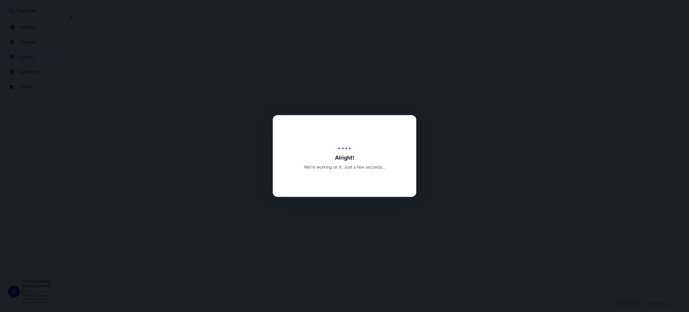
select select "Water"
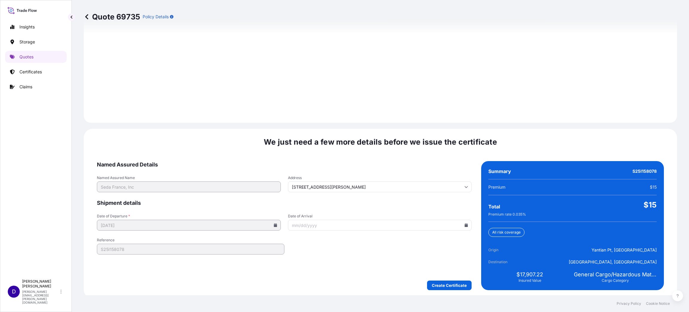
scroll to position [821, 0]
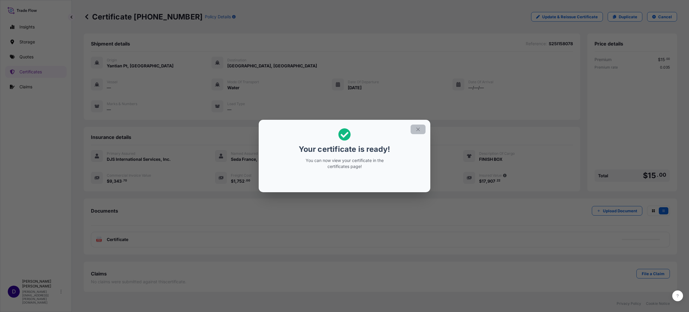
click at [421, 131] on button "button" at bounding box center [418, 129] width 15 height 10
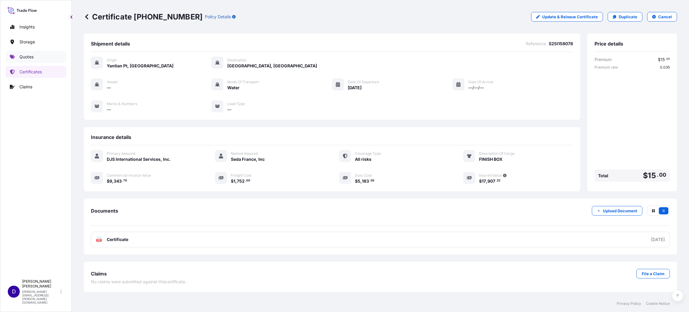
click at [22, 57] on p "Quotes" at bounding box center [26, 57] width 14 height 6
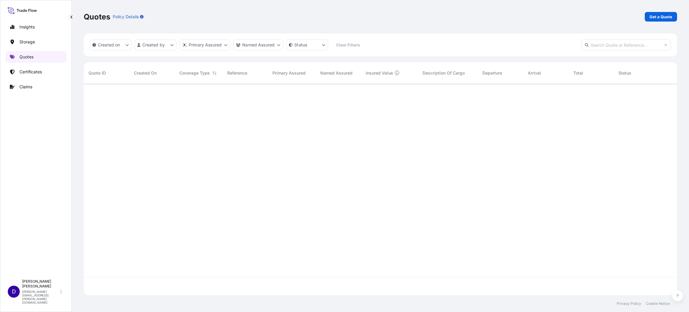
scroll to position [208, 586]
click at [656, 15] on p "Get a Quote" at bounding box center [660, 17] width 23 height 6
select select "Water"
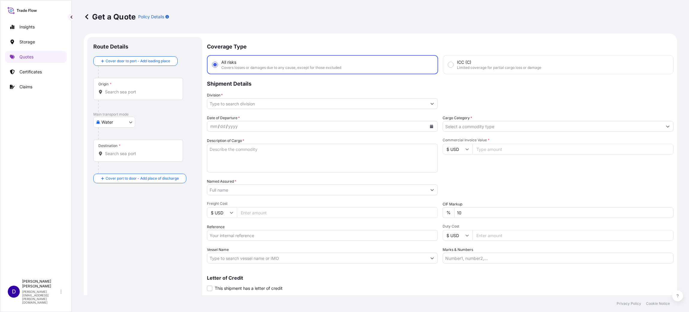
scroll to position [10, 0]
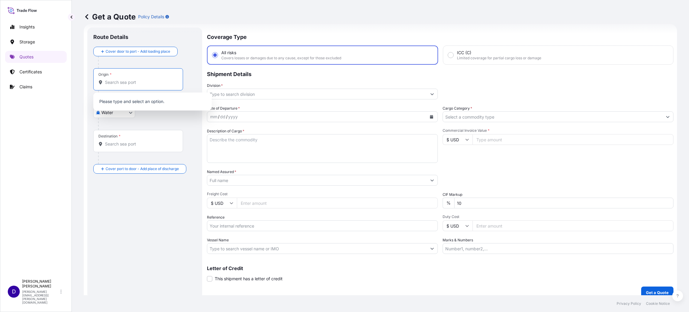
click at [136, 81] on input "Origin *" at bounding box center [140, 82] width 71 height 6
click at [22, 152] on div "Insights Storage Quotes Certificates Claims" at bounding box center [36, 146] width 62 height 260
drag, startPoint x: 111, startPoint y: 81, endPoint x: 57, endPoint y: 82, distance: 54.4
click at [59, 82] on div "Insights Storage Quotes Certificates Claims D David Meyer david.meyer@djsintl.c…" at bounding box center [344, 156] width 689 height 312
paste input "Cassina de'Pecchi"
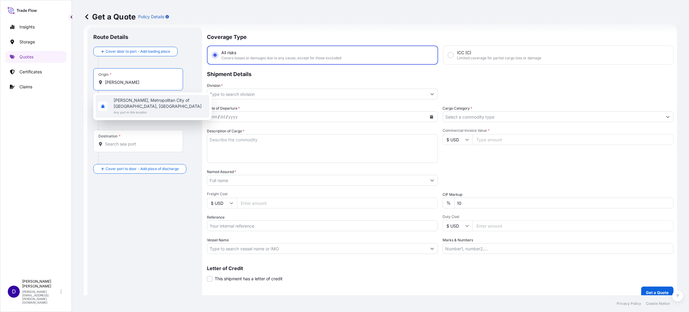
click at [143, 99] on span "Cassina de' Pecchi, Metropolitan City of Milan, Italy" at bounding box center [160, 103] width 93 height 12
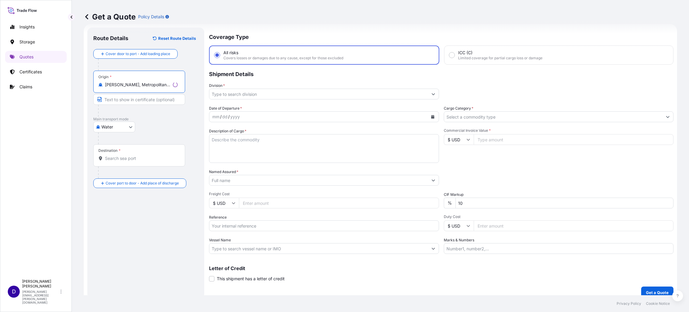
type input "Cassina de' Pecchi, Metropolitan City of Milan, Italy"
click at [122, 159] on input "Destination *" at bounding box center [141, 158] width 73 height 6
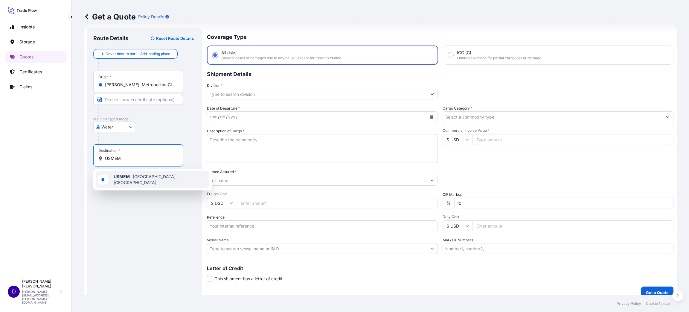
click at [139, 179] on span "USMEM - Memphis, United States" at bounding box center [160, 179] width 93 height 12
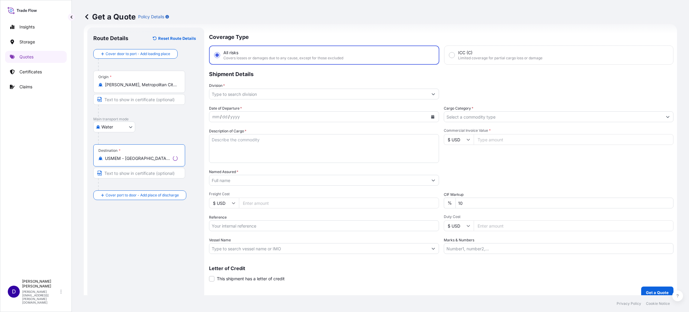
type input "USMEM - Memphis, United States"
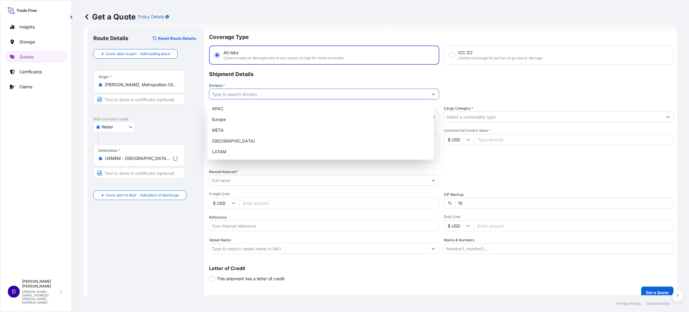
click at [229, 95] on input "Division *" at bounding box center [318, 94] width 219 height 11
click at [239, 142] on div "North America" at bounding box center [321, 140] width 222 height 11
click at [426, 114] on div "Europe" at bounding box center [321, 119] width 222 height 11
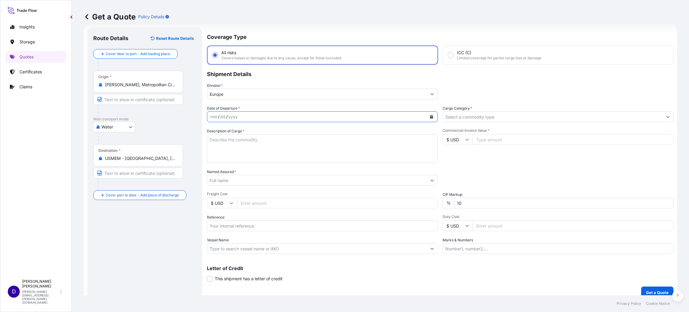
click at [431, 117] on button "Calendar" at bounding box center [432, 117] width 10 height 10
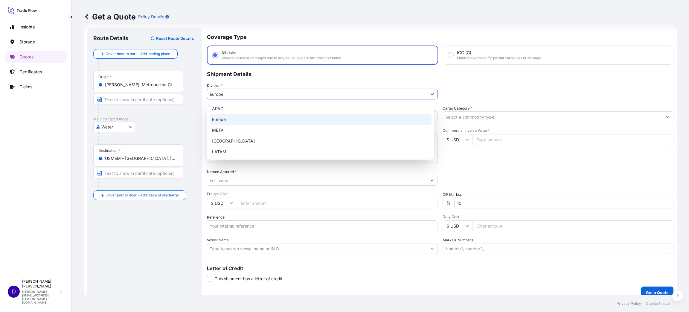
click at [256, 94] on input "Europe" at bounding box center [316, 94] width 219 height 11
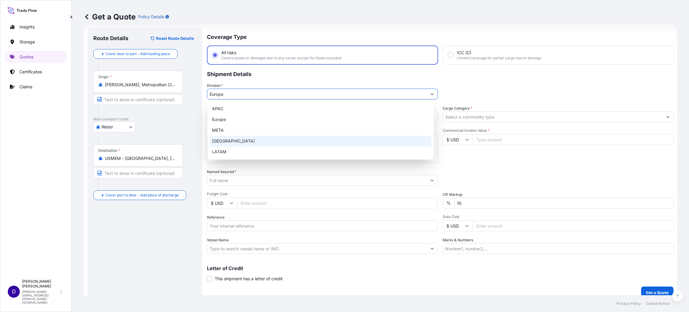
click at [241, 141] on div "North America" at bounding box center [321, 140] width 222 height 11
type input "North America"
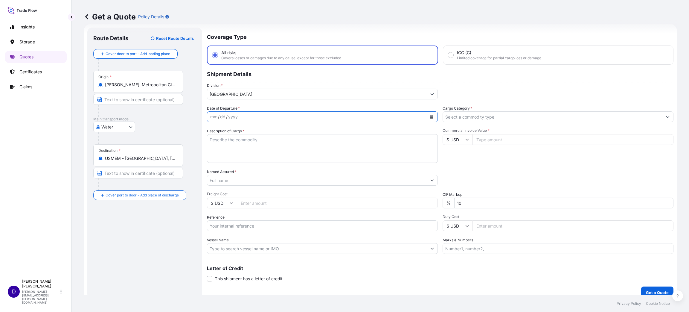
click at [430, 115] on icon "Calendar" at bounding box center [432, 117] width 4 height 4
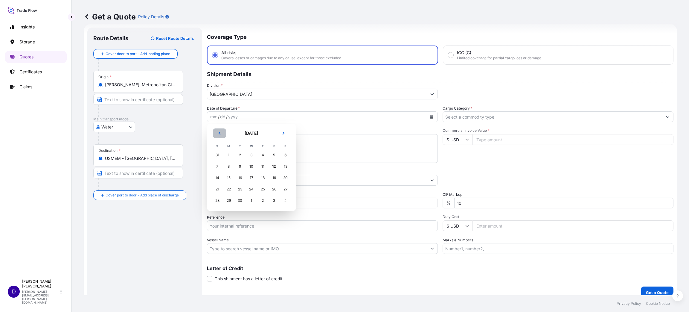
click at [219, 129] on button "Previous" at bounding box center [219, 133] width 13 height 10
click at [272, 199] on div "29" at bounding box center [274, 200] width 11 height 11
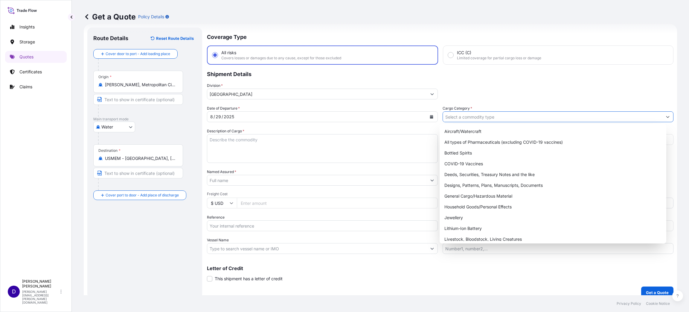
click at [447, 118] on input "Cargo Category *" at bounding box center [552, 116] width 219 height 11
click at [486, 193] on div "General Cargo/Hazardous Material" at bounding box center [553, 195] width 222 height 11
type input "General Cargo/Hazardous Material"
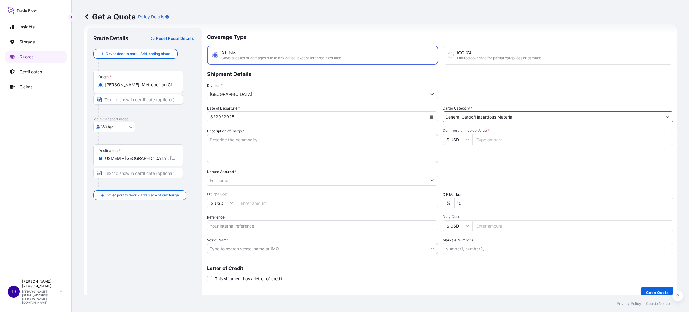
click at [260, 150] on textarea "Description of Cargo *" at bounding box center [322, 148] width 231 height 29
paste textarea "S25I157940"
type textarea "S25I157940"
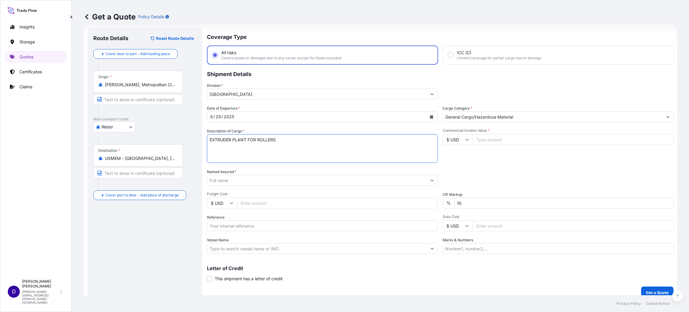
type textarea "EXTRUDER PLANT FOR ROLLERS"
click at [485, 135] on input "Commercial Invoice Value *" at bounding box center [572, 139] width 201 height 11
type input "125000"
click at [228, 180] on input "Named Assured *" at bounding box center [316, 180] width 219 height 11
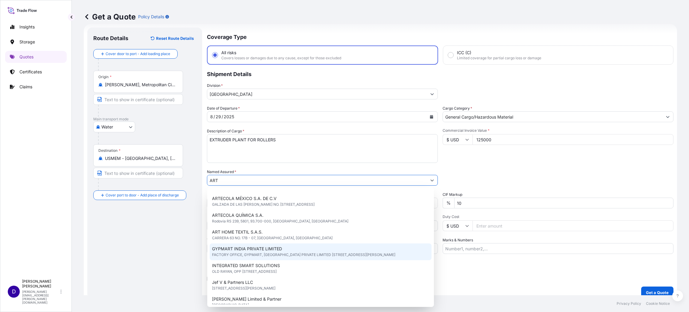
scroll to position [53, 0]
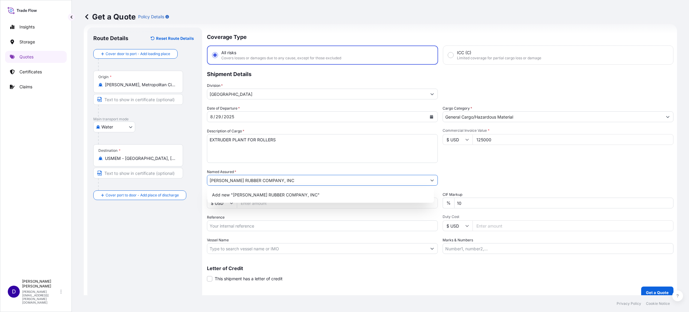
type input "ARTHUR RUBBER COMPANY, INC"
click at [298, 192] on span "Add new "ARTHUR RUBBER COMPANY, INC"" at bounding box center [266, 195] width 108 height 6
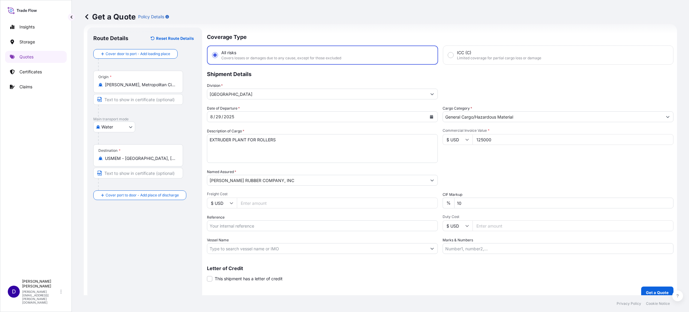
click at [263, 202] on input "Freight Cost" at bounding box center [337, 202] width 201 height 11
type input "7587.00"
click at [261, 224] on input "Reference" at bounding box center [322, 225] width 231 height 11
paste input "S25I157940"
type input "S25I157940"
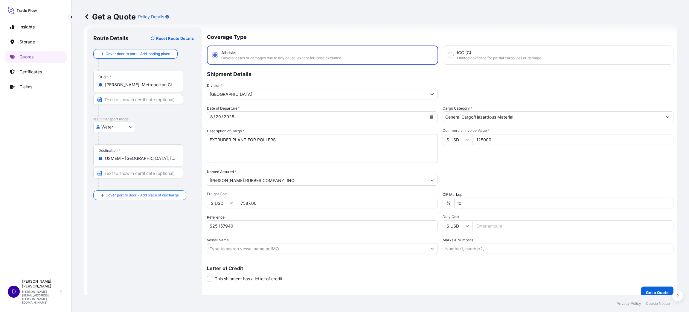
click at [493, 225] on input "Duty Cost" at bounding box center [572, 225] width 201 height 11
type input "19339.25"
click at [641, 287] on button "Get a Quote" at bounding box center [657, 292] width 32 height 12
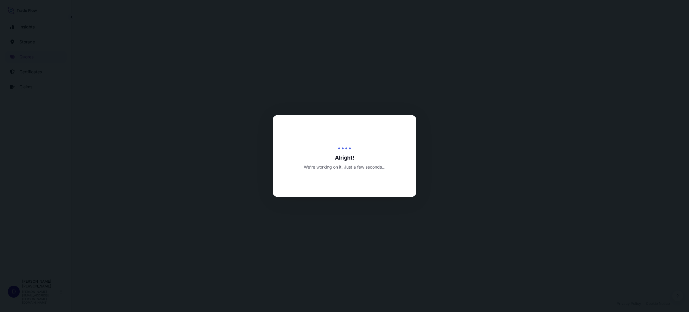
select select "Water"
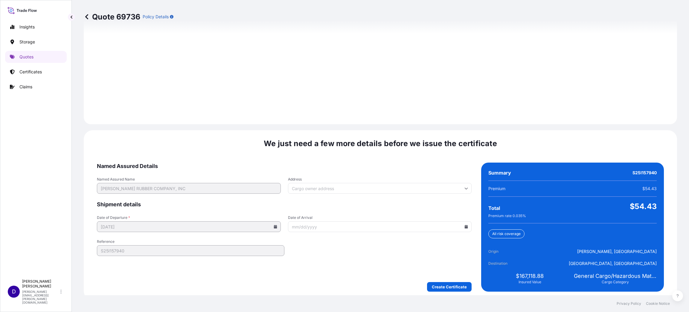
scroll to position [821, 0]
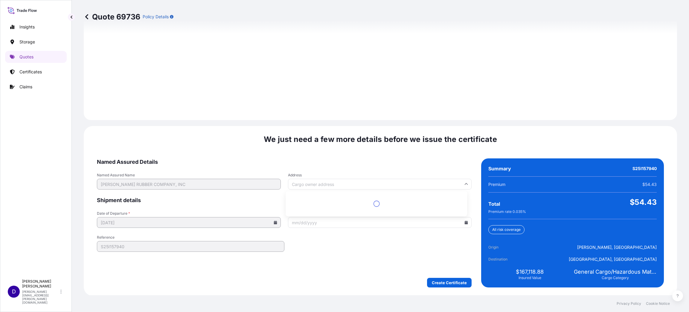
click at [320, 185] on input "Address" at bounding box center [380, 184] width 184 height 11
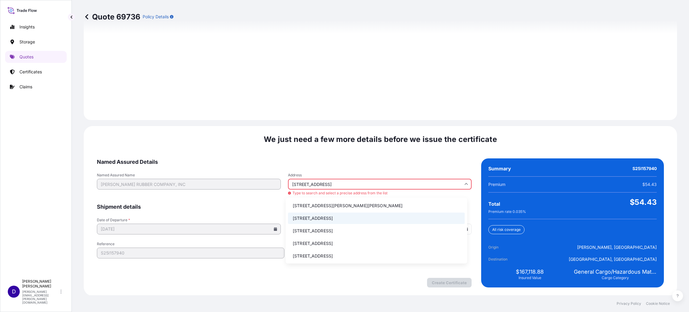
scroll to position [1, 0]
click at [361, 203] on li "1165 Harbor Avenue, Memphis, TN, USA" at bounding box center [376, 205] width 177 height 11
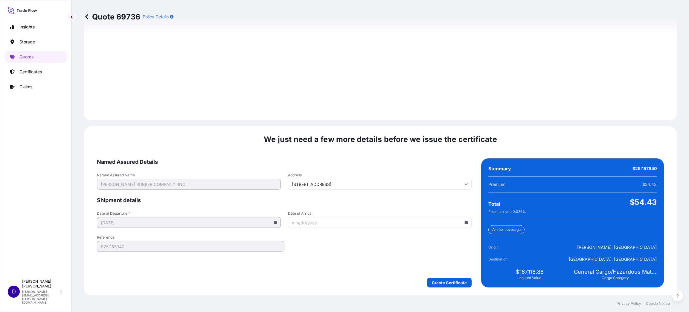
type input "1165 Harbor Ave, Memphis, TN 38106, USA"
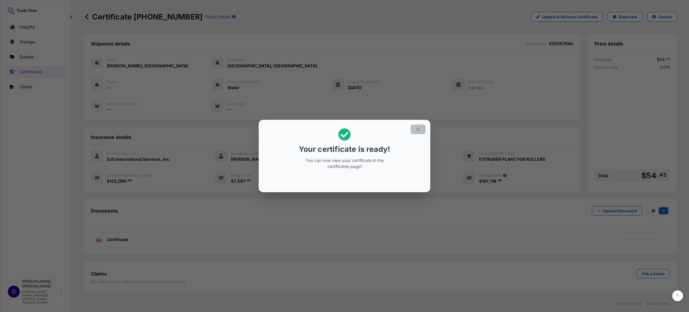
click at [417, 130] on icon "button" at bounding box center [417, 128] width 5 height 5
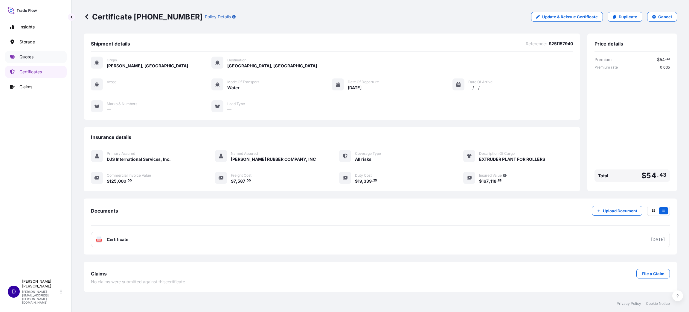
click at [24, 54] on p "Quotes" at bounding box center [26, 57] width 14 height 6
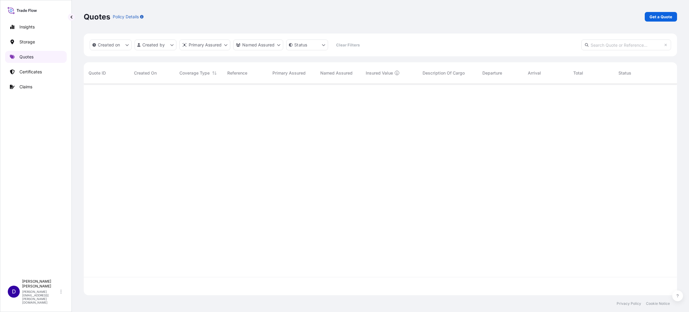
scroll to position [208, 586]
click at [658, 16] on p "Get a Quote" at bounding box center [660, 17] width 23 height 6
select select "Water"
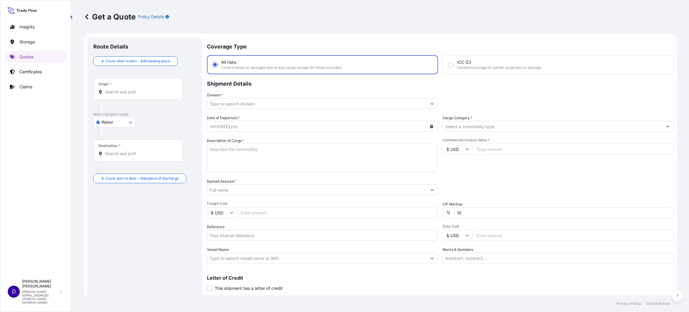
scroll to position [10, 0]
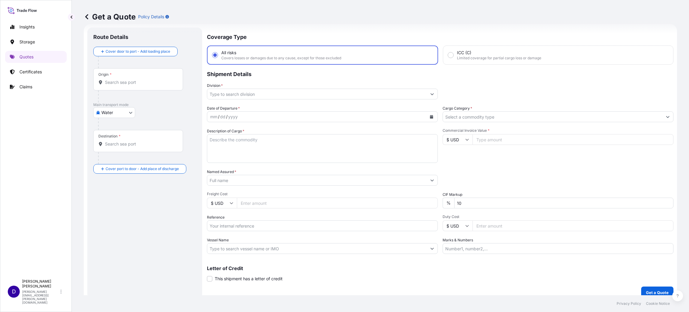
click at [128, 81] on input "Origin *" at bounding box center [140, 82] width 71 height 6
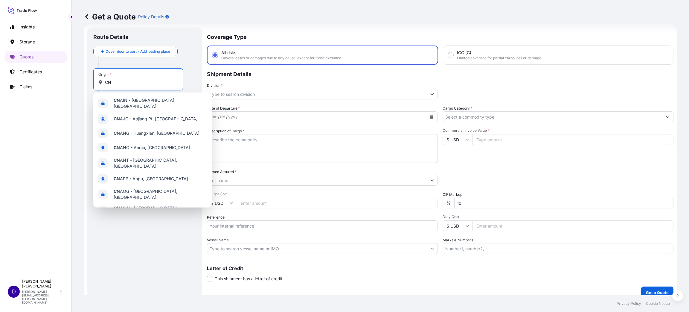
type input "C"
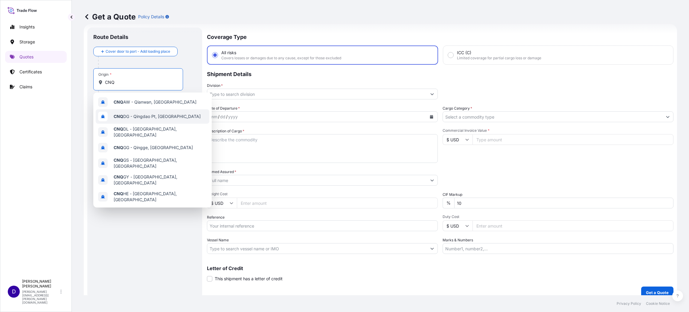
click at [174, 112] on div "CNQ DG - Qingdao Pt, China" at bounding box center [153, 116] width 114 height 14
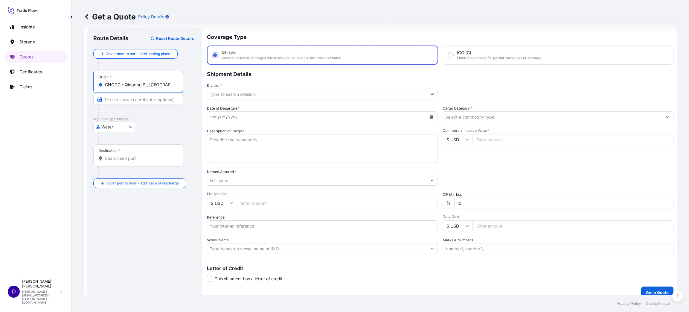
drag, startPoint x: 166, startPoint y: 86, endPoint x: 71, endPoint y: 78, distance: 95.4
click at [71, 78] on div "Insights Storage Quotes Certificates Claims D David Meyer david.meyer@djsintl.c…" at bounding box center [344, 156] width 689 height 312
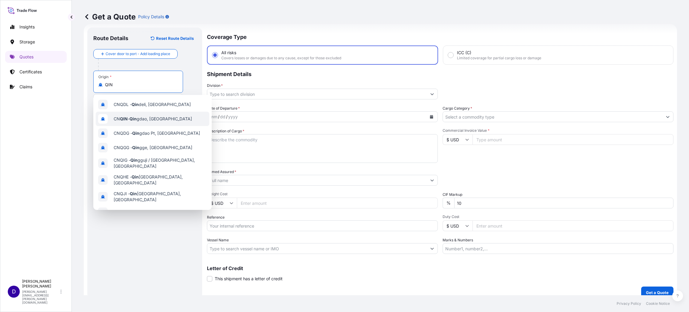
click at [158, 115] on div "CN QIN - Qin gdao, China" at bounding box center [153, 119] width 114 height 14
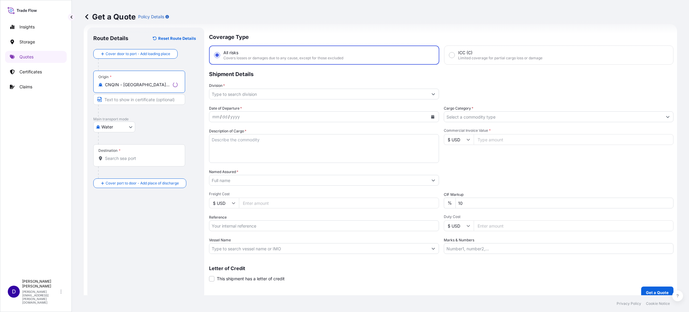
type input "CNQIN - Qingdao, China"
click at [123, 154] on div "Destination *" at bounding box center [139, 155] width 92 height 22
click at [123, 155] on input "Destination *" at bounding box center [141, 158] width 73 height 6
click at [134, 174] on div "USEKI - Elkhart, United States" at bounding box center [153, 178] width 114 height 14
type input "USEKI - Elkhart, United States"
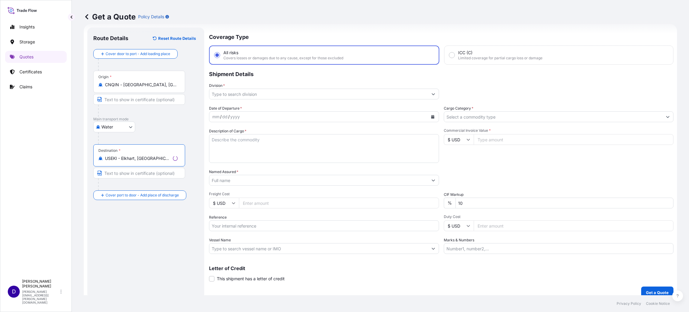
click at [236, 93] on input "Division *" at bounding box center [318, 94] width 219 height 11
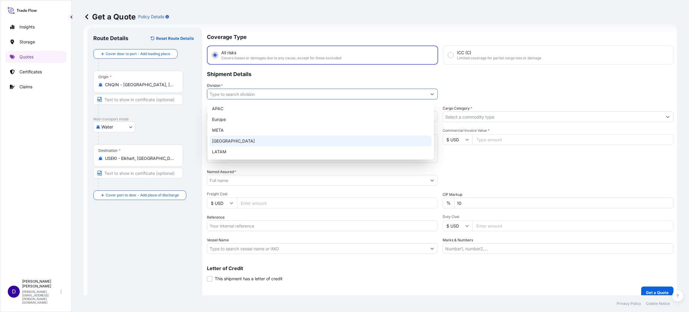
click at [226, 141] on div "North America" at bounding box center [321, 140] width 222 height 11
type input "North America"
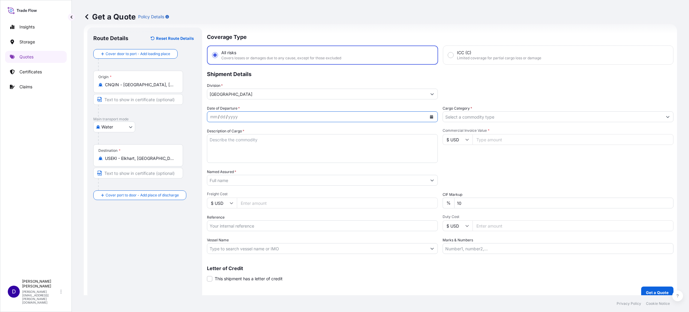
click at [430, 116] on icon "Calendar" at bounding box center [431, 117] width 3 height 4
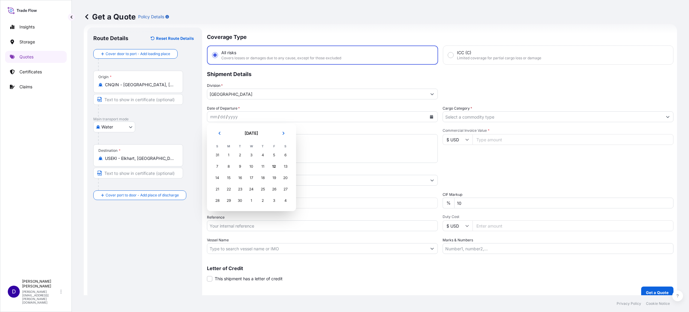
click at [219, 129] on button "Previous" at bounding box center [219, 133] width 13 height 10
click at [251, 198] on div "27" at bounding box center [251, 200] width 11 height 11
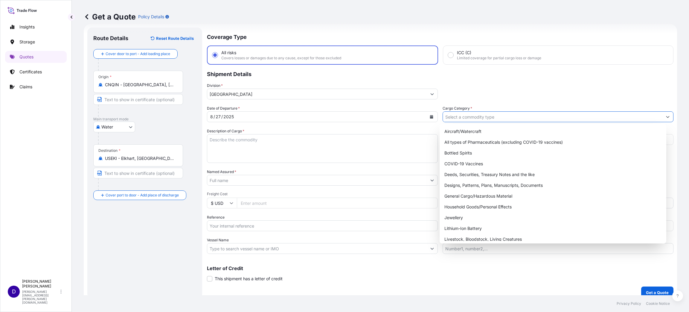
click at [463, 116] on input "Cargo Category *" at bounding box center [552, 116] width 219 height 11
click at [464, 195] on div "General Cargo/Hazardous Material" at bounding box center [553, 195] width 222 height 11
type input "General Cargo/Hazardous Material"
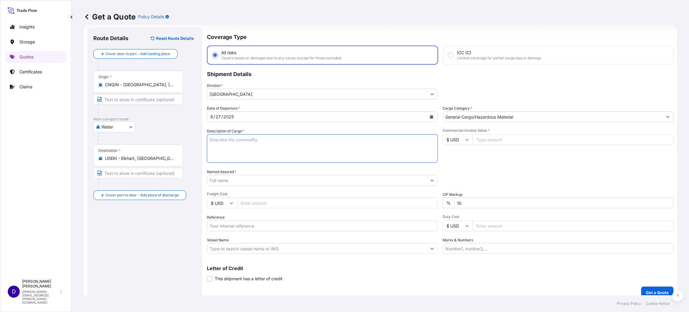
click at [258, 144] on textarea "Description of Cargo *" at bounding box center [322, 148] width 231 height 29
type textarea "MOBILE HOME TIRES"
click at [505, 135] on input "Commercial Invoice Value *" at bounding box center [572, 139] width 201 height 11
type input "43400.00"
click at [238, 181] on input "Named Assured *" at bounding box center [316, 180] width 219 height 11
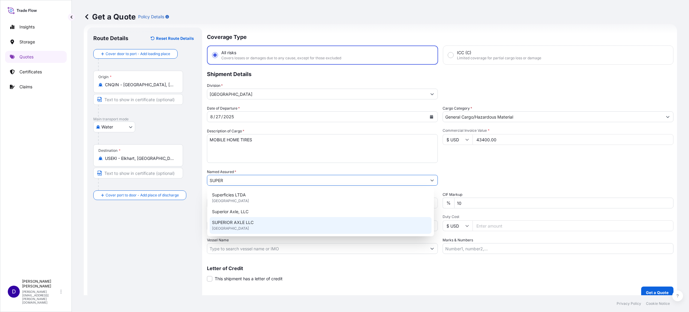
click at [253, 218] on div "SUPERIOR AXLE LLC United States of America" at bounding box center [321, 225] width 222 height 17
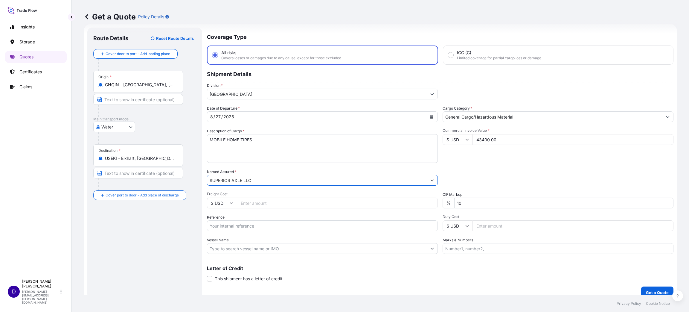
type input "SUPERIOR AXLE LLC"
click at [256, 199] on input "Freight Cost" at bounding box center [337, 202] width 201 height 11
type input "4965.00"
click at [235, 222] on input "Reference" at bounding box center [322, 225] width 231 height 11
paste input "S25I158050"
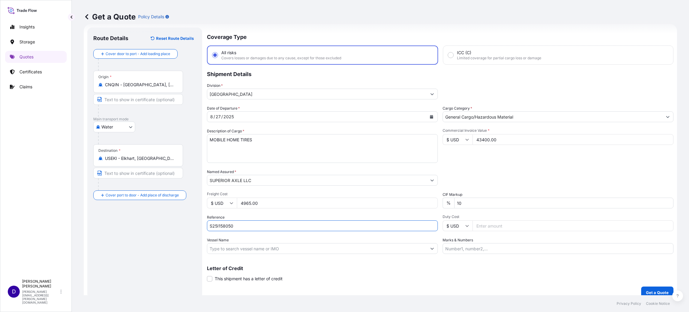
type input "S25I158050"
click at [494, 230] on input "Duty Cost" at bounding box center [572, 225] width 201 height 11
type input "25550.19"
click at [646, 290] on p "Get a Quote" at bounding box center [657, 292] width 23 height 6
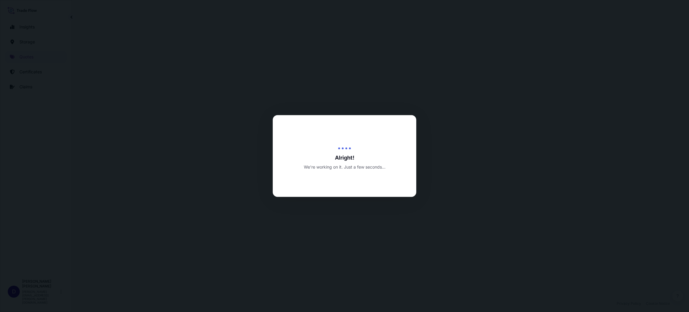
select select "Water"
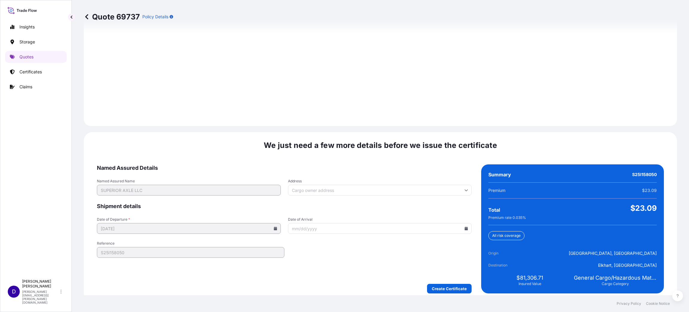
scroll to position [821, 0]
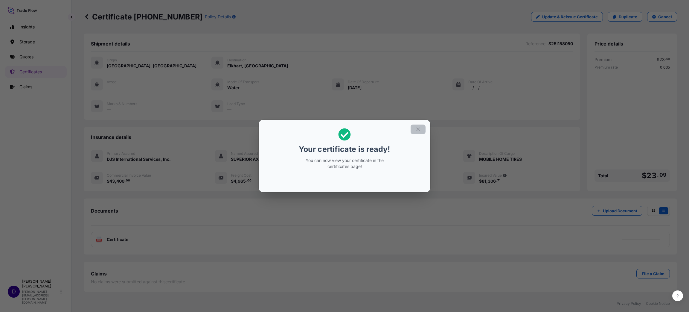
click at [419, 126] on icon "button" at bounding box center [417, 128] width 5 height 5
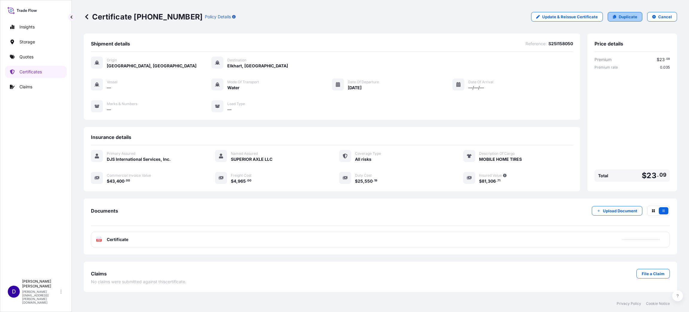
click at [621, 14] on p "Duplicate" at bounding box center [628, 17] width 19 height 6
select select "Water"
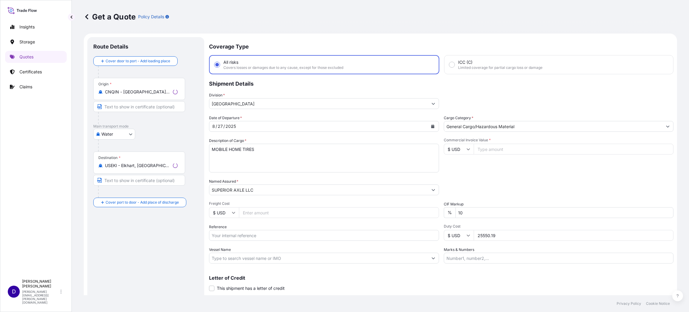
scroll to position [10, 0]
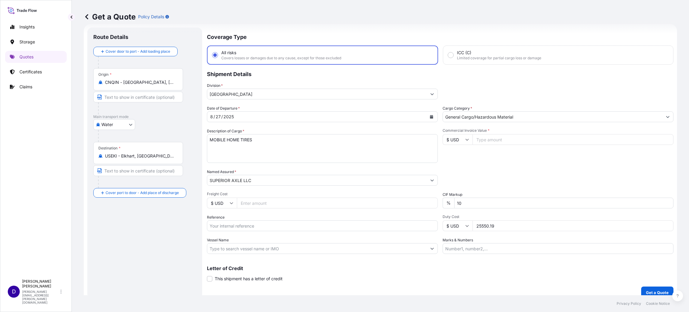
click at [427, 113] on button "Calendar" at bounding box center [432, 117] width 10 height 10
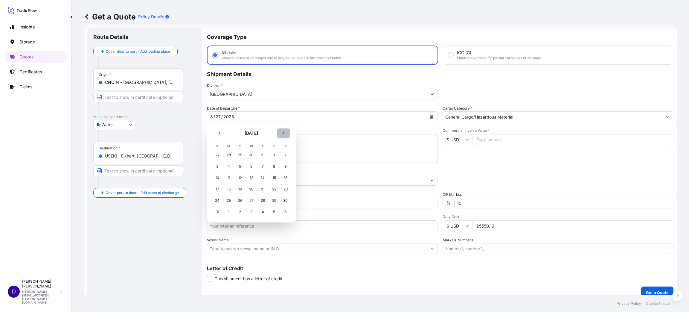
click at [281, 133] on button "Next" at bounding box center [283, 133] width 13 height 10
click at [220, 132] on icon "Previous" at bounding box center [220, 133] width 4 height 4
click at [250, 202] on div "27" at bounding box center [251, 200] width 11 height 11
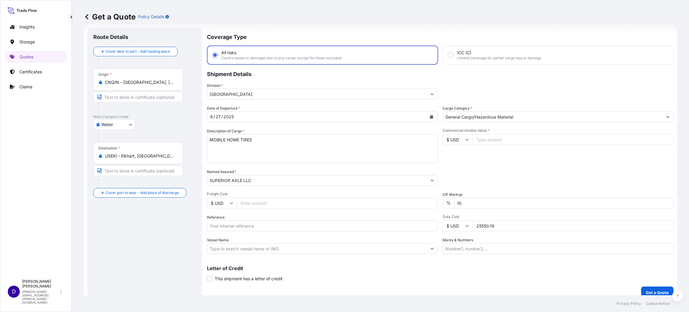
click at [486, 143] on input "Commercial Invoice Value *" at bounding box center [572, 139] width 201 height 11
type input "43400.00"
click at [254, 206] on input "Freight Cost" at bounding box center [337, 202] width 201 height 11
type input "4745.00"
click at [238, 226] on input "Reference" at bounding box center [322, 225] width 231 height 11
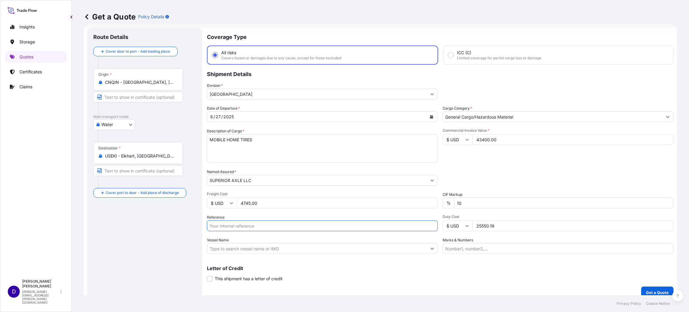
paste input "S25I158159"
type input "S25I158159"
drag, startPoint x: 507, startPoint y: 226, endPoint x: 428, endPoint y: 229, distance: 79.6
click at [428, 229] on div "Date of Departure * 8 / 27 / 2025 Cargo Category * General Cargo/Hazardous Mate…" at bounding box center [440, 179] width 466 height 148
type input "25550.19"
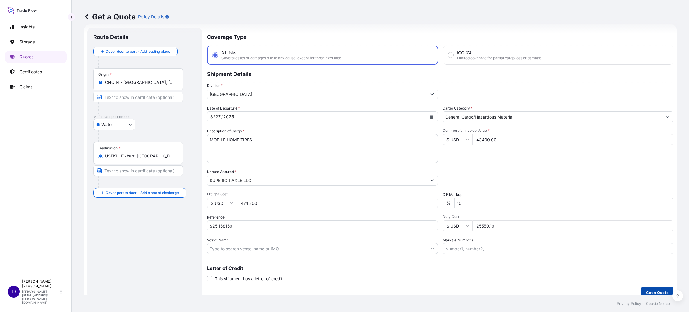
click at [651, 286] on button "Get a Quote" at bounding box center [657, 292] width 32 height 12
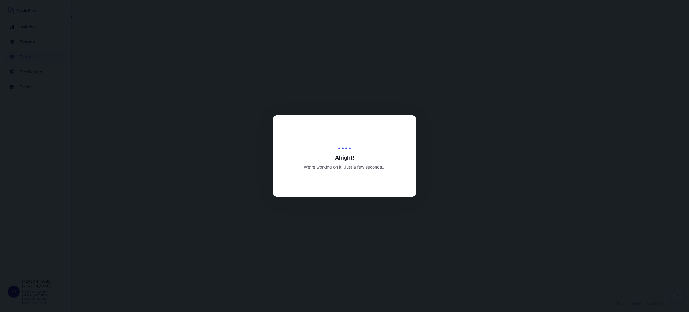
select select "Water"
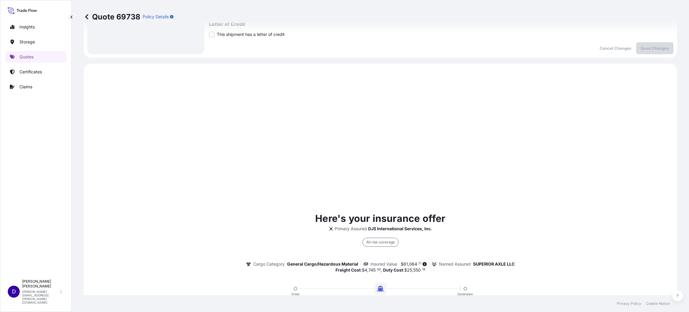
scroll to position [287, 0]
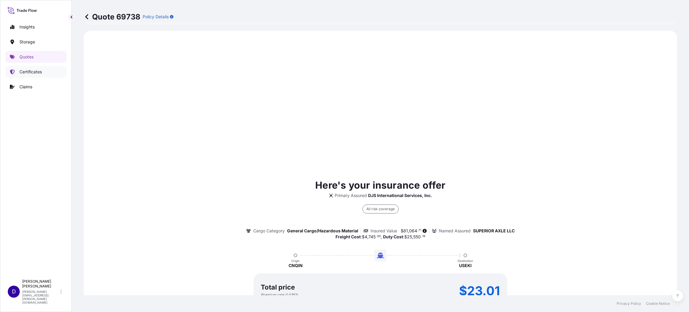
click at [31, 73] on p "Certificates" at bounding box center [30, 72] width 22 height 6
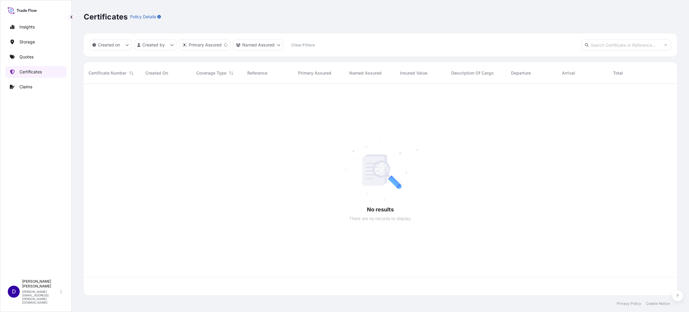
scroll to position [208, 586]
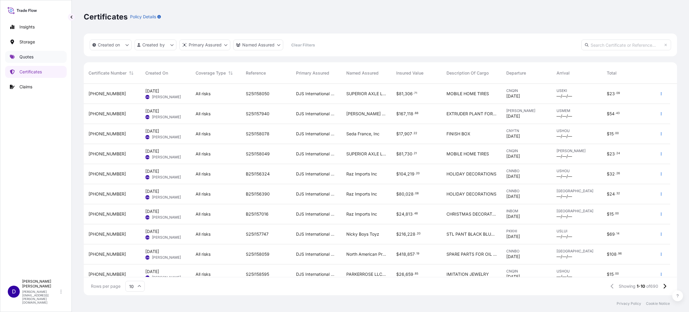
click at [24, 54] on p "Quotes" at bounding box center [26, 57] width 14 height 6
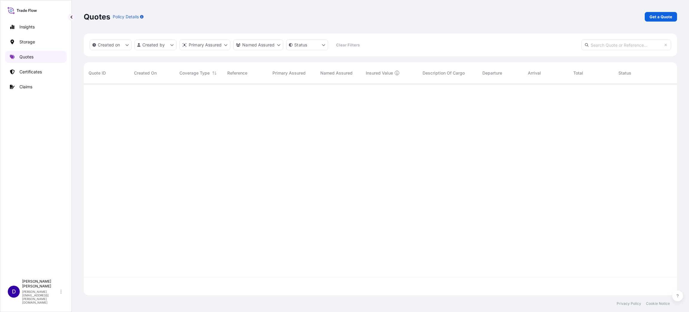
scroll to position [208, 586]
click at [671, 12] on link "Get a Quote" at bounding box center [661, 17] width 32 height 10
select select "Water"
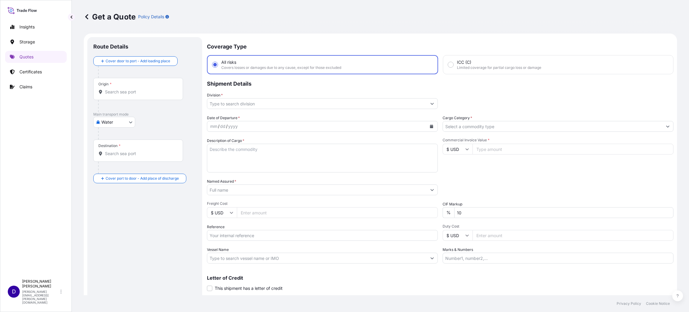
scroll to position [10, 0]
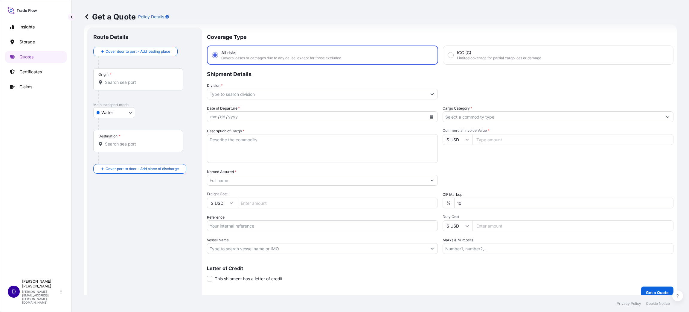
click at [128, 82] on input "Origin *" at bounding box center [140, 82] width 71 height 6
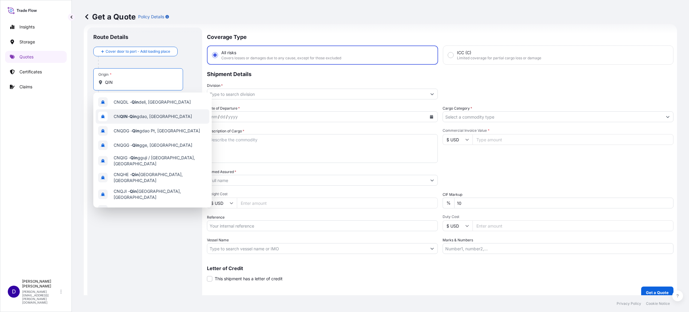
click at [153, 117] on span "CN QIN - Qin gdao, China" at bounding box center [153, 116] width 78 height 6
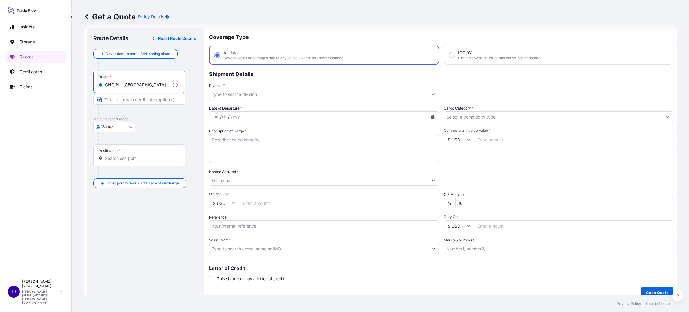
type input "CNQIN - Qingdao, China"
click at [126, 160] on input "Destination *" at bounding box center [141, 158] width 73 height 6
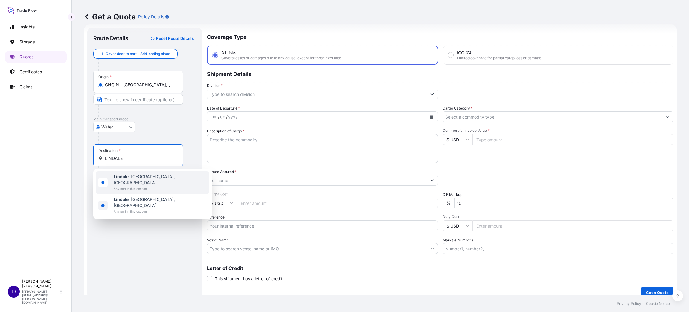
click at [133, 175] on span "Lindale , TX, USA" at bounding box center [160, 179] width 93 height 12
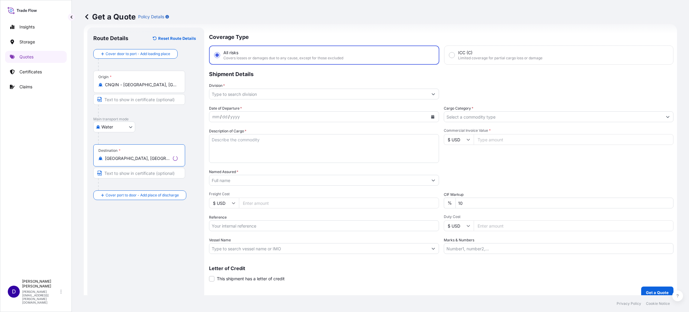
type input "Lindale, TX, USA"
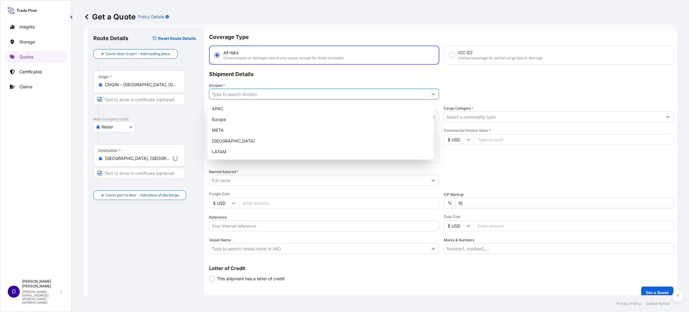
click at [286, 96] on input "Division *" at bounding box center [318, 94] width 219 height 11
click at [242, 136] on div "North America" at bounding box center [321, 140] width 222 height 11
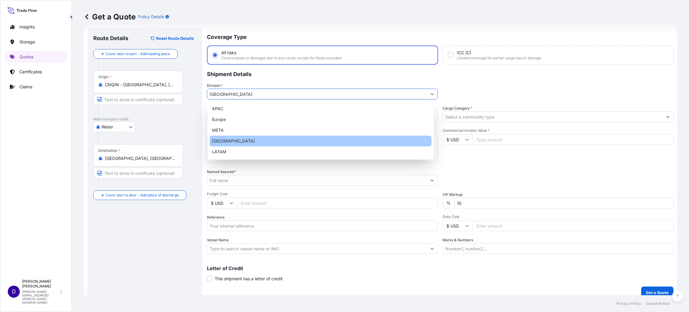
type input "North America"
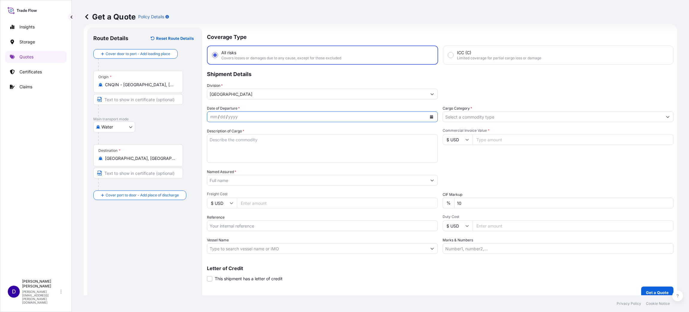
click at [429, 112] on button "Calendar" at bounding box center [432, 117] width 10 height 10
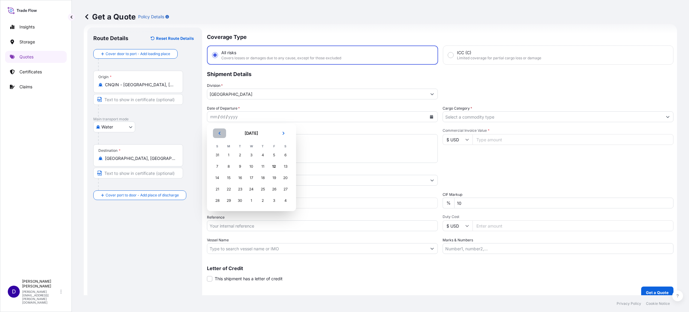
click at [217, 130] on button "Previous" at bounding box center [219, 133] width 13 height 10
click at [250, 199] on div "27" at bounding box center [251, 200] width 11 height 11
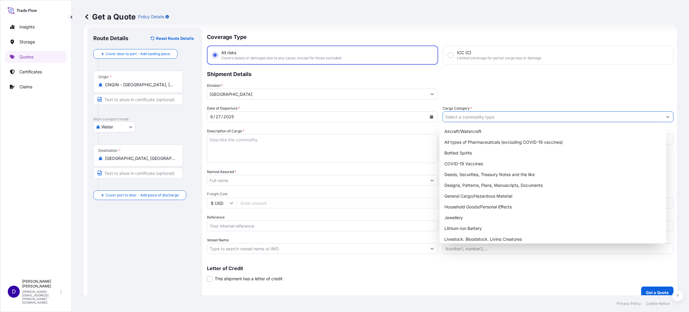
click at [449, 121] on input "Cargo Category *" at bounding box center [552, 116] width 219 height 11
click at [472, 194] on div "General Cargo/Hazardous Material" at bounding box center [553, 195] width 222 height 11
type input "General Cargo/Hazardous Material"
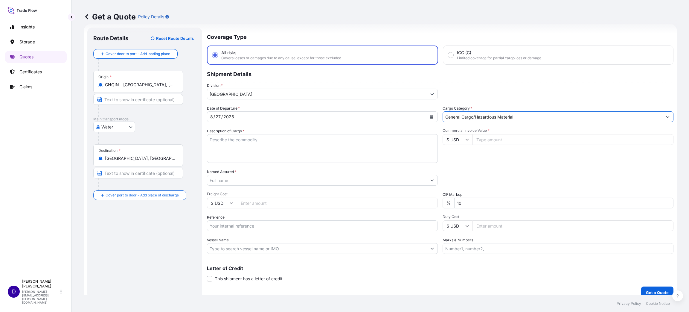
click at [274, 146] on textarea "Description of Cargo *" at bounding box center [322, 148] width 231 height 29
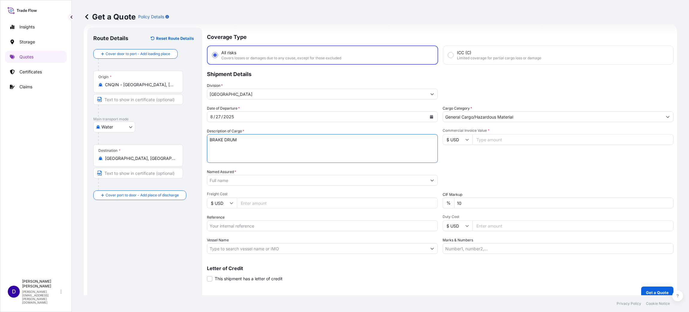
type textarea "BRAKE DRUM"
type input "25650.00"
click at [230, 175] on input "Named Assured *" at bounding box center [316, 180] width 219 height 11
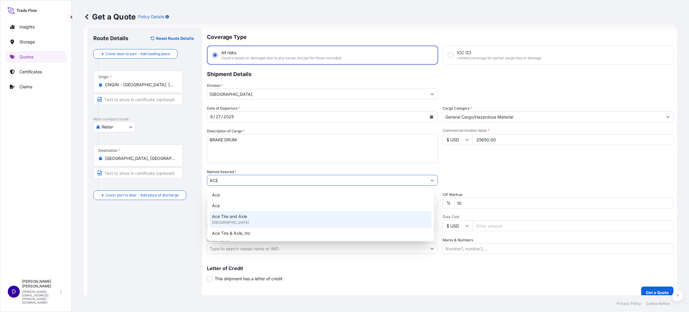
click at [235, 213] on span "Ace Tire and Axle" at bounding box center [229, 216] width 35 height 6
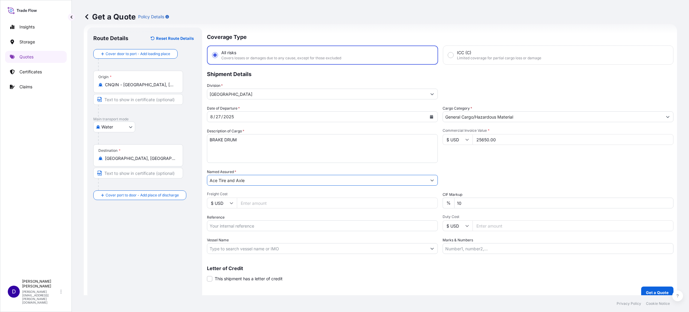
type input "Ace Tire and Axle"
click at [257, 202] on input "Freight Cost" at bounding box center [337, 202] width 201 height 11
type input "5045.00"
click at [269, 225] on input "Reference" at bounding box center [322, 225] width 231 height 11
paste input "S25I158285"
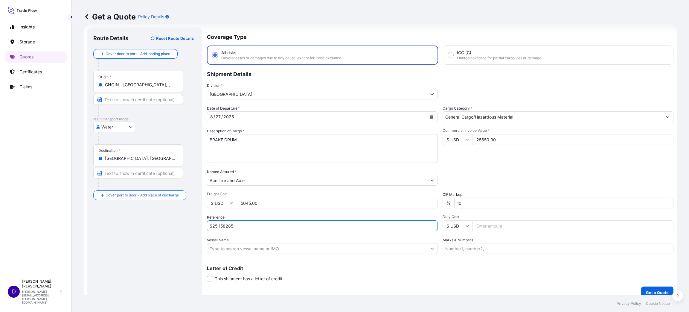
type input "S25I158285"
click at [480, 228] on input "Duty Cost" at bounding box center [572, 225] width 201 height 11
type input "15023.56"
click at [652, 288] on button "Get a Quote" at bounding box center [657, 292] width 32 height 12
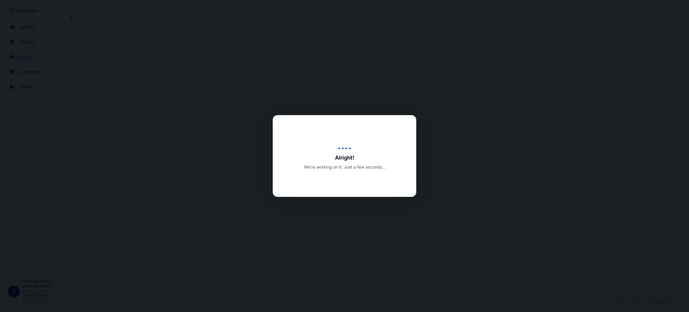
select select "Water"
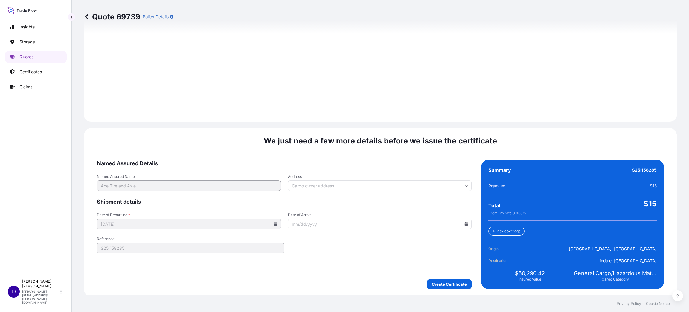
scroll to position [821, 0]
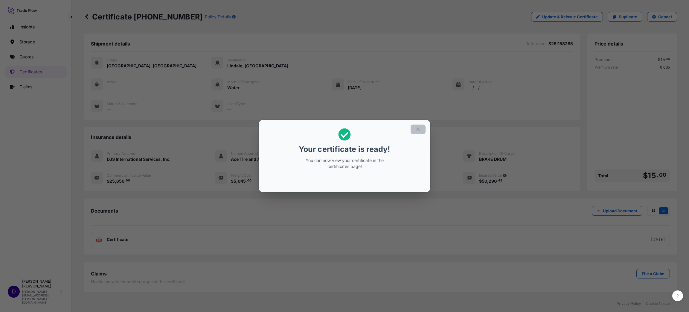
click at [417, 132] on icon "button" at bounding box center [417, 128] width 5 height 5
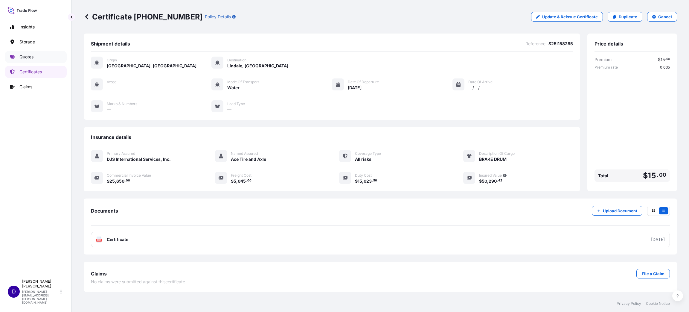
click at [35, 54] on link "Quotes" at bounding box center [36, 57] width 62 height 12
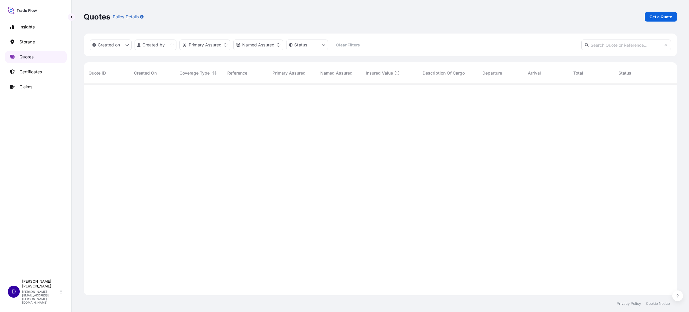
scroll to position [208, 586]
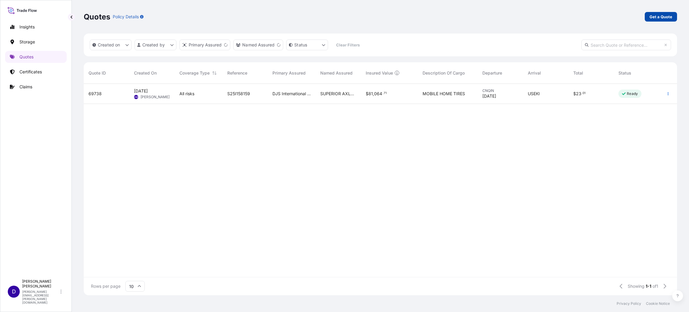
click at [655, 16] on p "Get a Quote" at bounding box center [660, 17] width 23 height 6
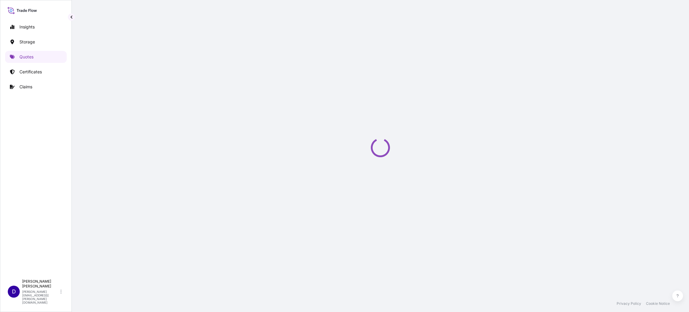
scroll to position [10, 0]
select select "Water"
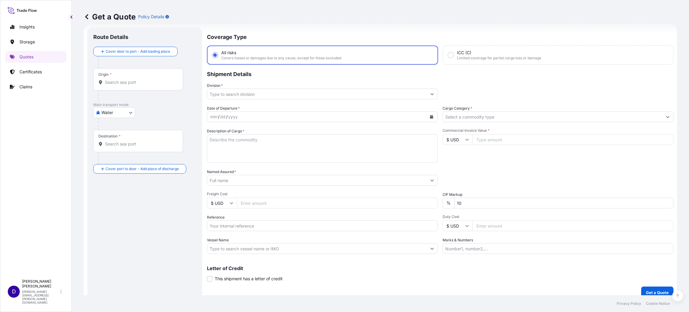
click at [128, 86] on div "Origin *" at bounding box center [138, 79] width 90 height 22
click at [128, 85] on input "Origin *" at bounding box center [140, 82] width 71 height 6
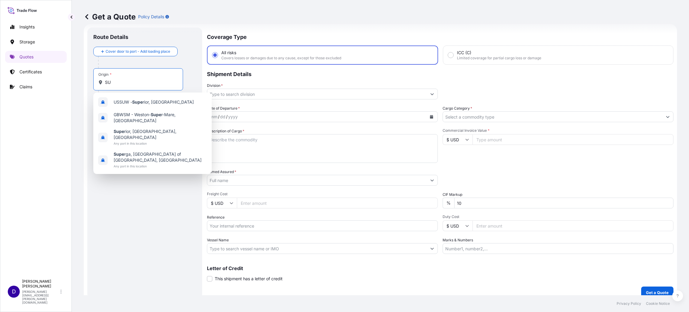
type input "S"
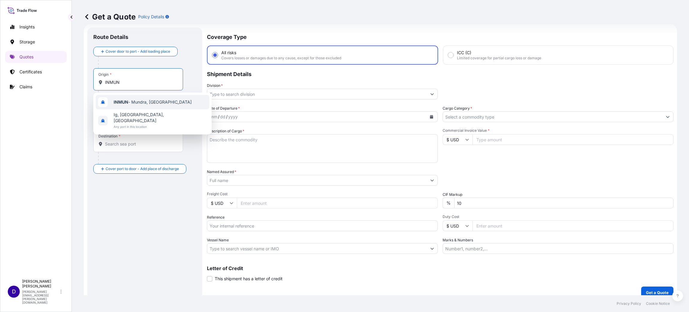
click at [140, 104] on span "INMUN - Mundra, India" at bounding box center [153, 102] width 78 height 6
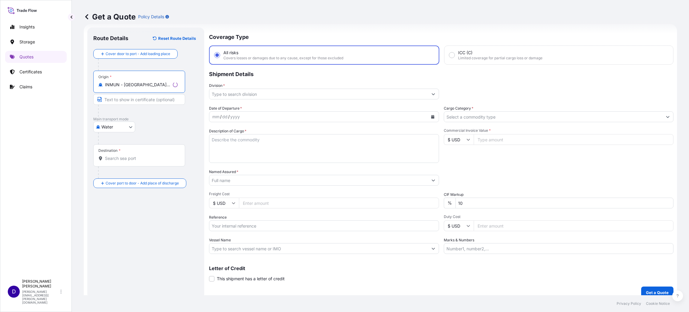
type input "INMUN - Mundra, India"
click at [132, 161] on div "Destination *" at bounding box center [139, 155] width 92 height 22
click at [132, 161] on input "Destination *" at bounding box center [141, 158] width 73 height 6
click at [140, 173] on div "USEKI - Elkhart, United States" at bounding box center [153, 178] width 114 height 14
type input "USEKI - Elkhart, United States"
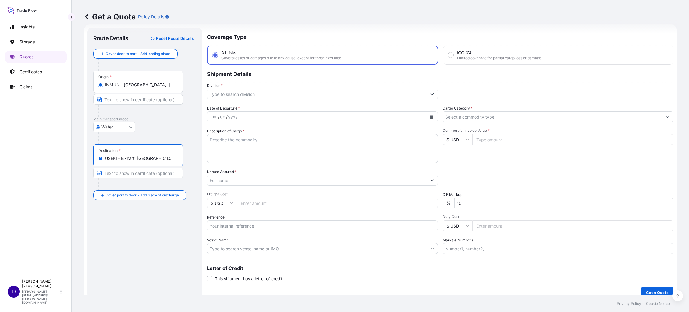
click at [227, 96] on input "Division *" at bounding box center [316, 94] width 219 height 11
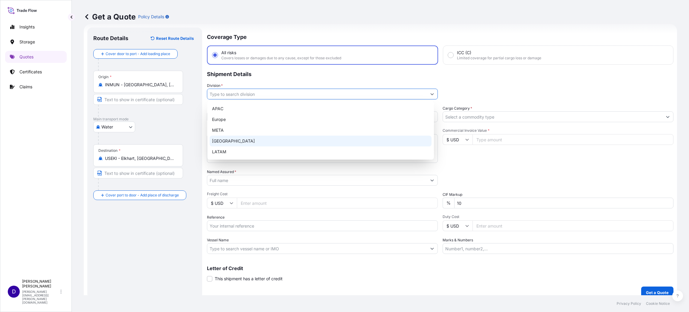
click at [234, 136] on div "North America" at bounding box center [321, 140] width 222 height 11
type input "North America"
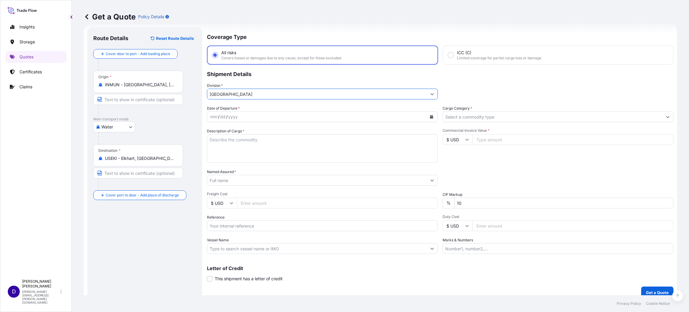
click at [256, 107] on div "Date of Departure * mm / dd / yyyy" at bounding box center [322, 113] width 231 height 17
click at [430, 115] on icon "Calendar" at bounding box center [431, 117] width 3 height 4
click at [218, 132] on icon "Previous" at bounding box center [220, 133] width 4 height 4
click at [277, 198] on div "29" at bounding box center [274, 200] width 11 height 11
click at [468, 113] on input "Cargo Category *" at bounding box center [552, 116] width 219 height 11
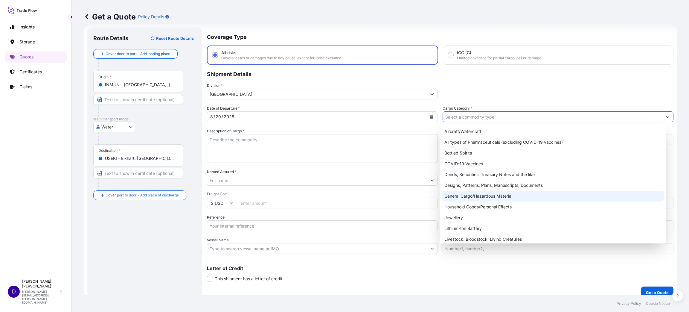
click at [475, 195] on div "General Cargo/Hazardous Material" at bounding box center [553, 195] width 222 height 11
type input "General Cargo/Hazardous Material"
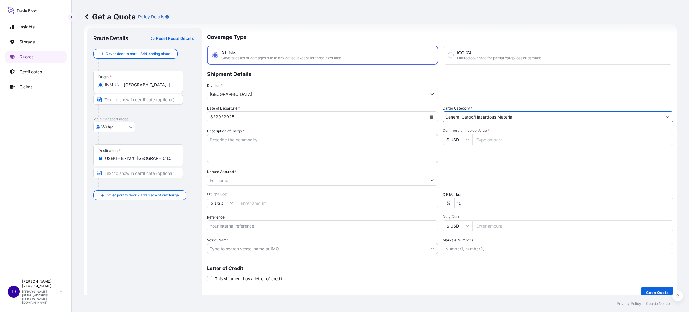
click at [313, 139] on textarea "Description of Cargo *" at bounding box center [322, 148] width 231 height 29
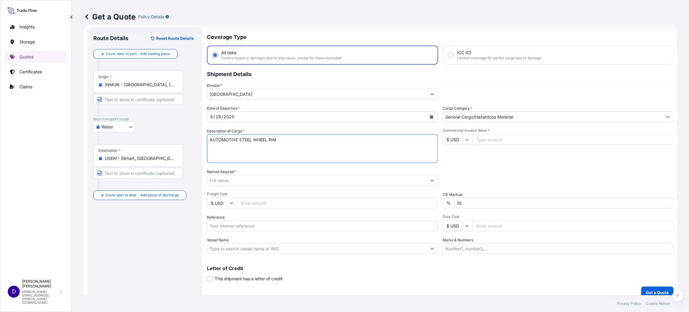
type textarea "AUTOMOTIVE STEEL WHEEL RIM"
click at [259, 178] on input "Named Assured *" at bounding box center [316, 180] width 219 height 11
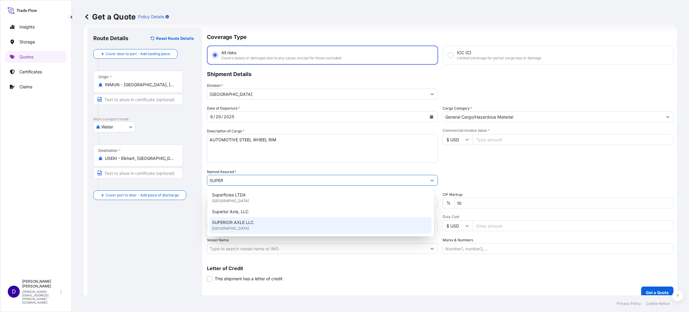
click at [243, 227] on span "United States of America" at bounding box center [230, 228] width 37 height 6
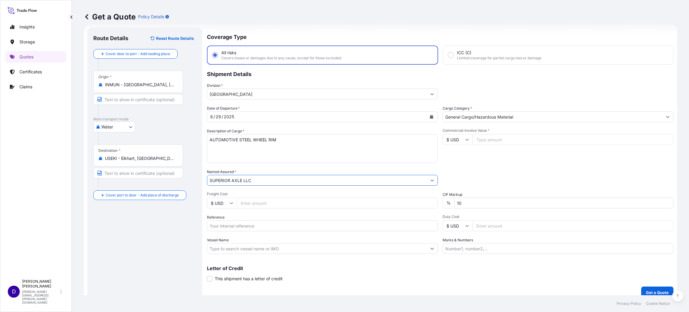
type input "SUPERIOR AXLE LLC"
click at [281, 206] on input "Freight Cost" at bounding box center [337, 202] width 201 height 11
type input "20056.00"
click at [317, 226] on input "Reference" at bounding box center [322, 225] width 231 height 11
paste input "S25I157662"
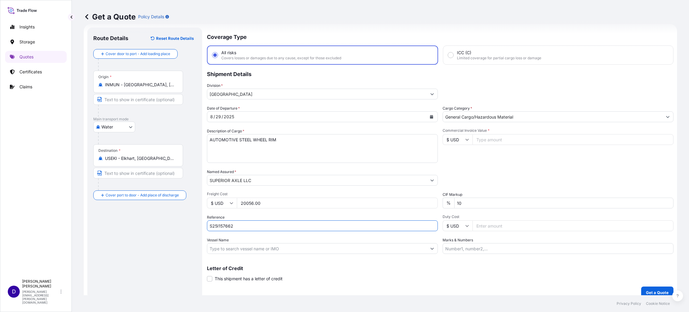
type input "S25I157662"
click at [502, 227] on input "Duty Cost" at bounding box center [572, 225] width 201 height 11
type input "5730.28"
drag, startPoint x: 490, startPoint y: 139, endPoint x: 487, endPoint y: 135, distance: 4.9
click at [487, 135] on input "Commercial Invoice Value *" at bounding box center [572, 139] width 201 height 11
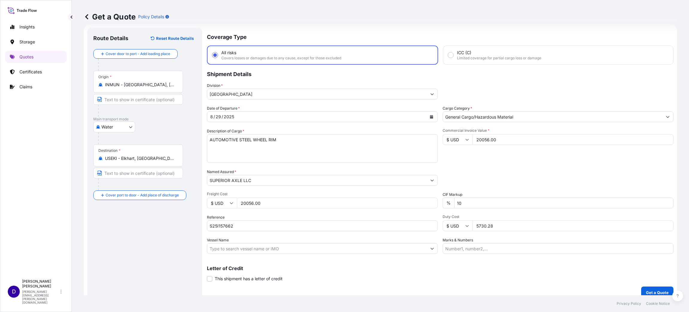
type input "20056.00"
drag, startPoint x: 273, startPoint y: 202, endPoint x: 182, endPoint y: 195, distance: 91.8
click at [182, 195] on form "Route Details Reset Route Details Cover door to port - Add loading place Place …" at bounding box center [380, 163] width 593 height 278
type input "3805.00"
click at [643, 287] on button "Get a Quote" at bounding box center [657, 292] width 32 height 12
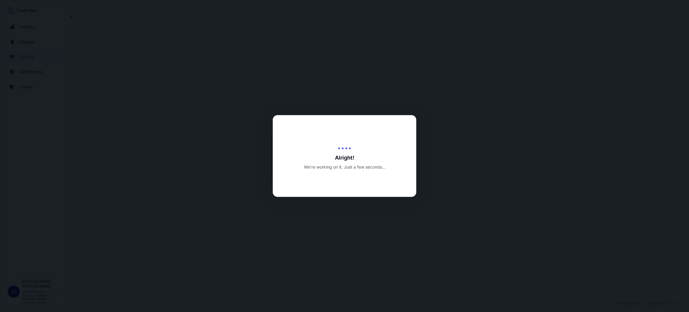
select select "Water"
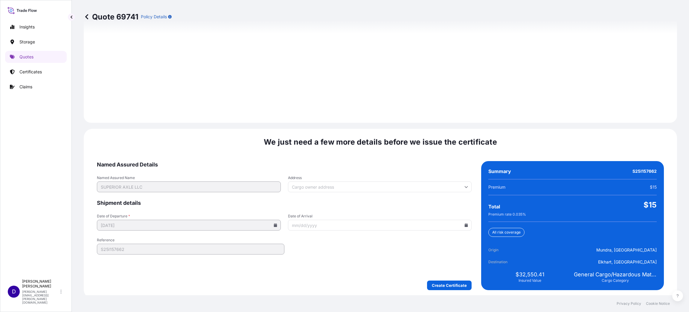
scroll to position [821, 0]
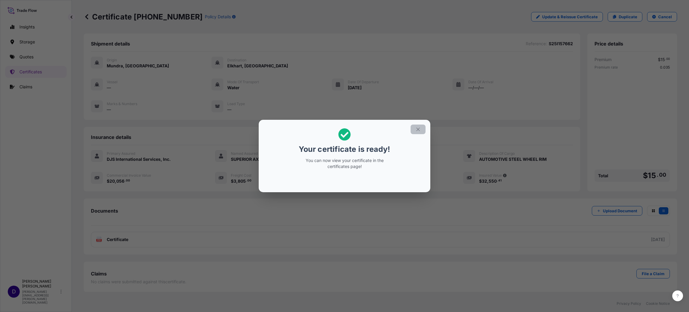
click at [419, 130] on icon "button" at bounding box center [417, 128] width 5 height 5
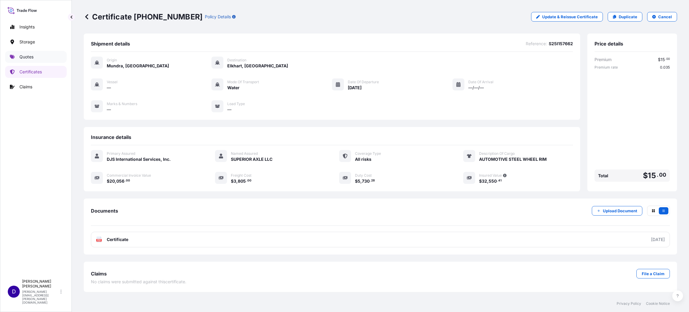
click at [30, 57] on p "Quotes" at bounding box center [26, 57] width 14 height 6
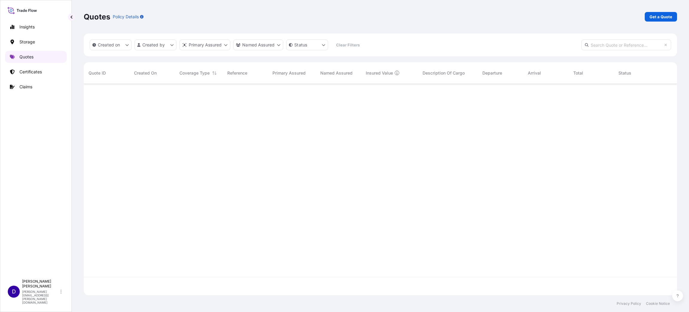
scroll to position [208, 586]
click at [657, 17] on p "Get a Quote" at bounding box center [660, 17] width 23 height 6
select select "Water"
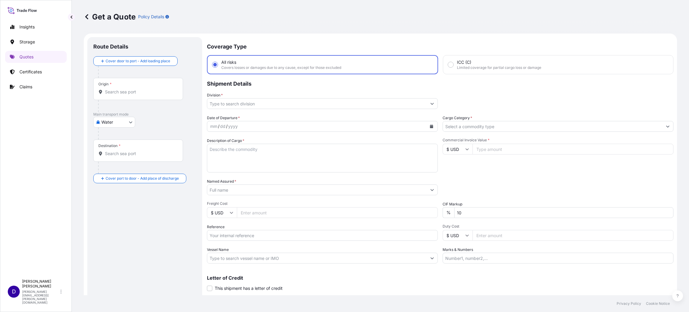
scroll to position [10, 0]
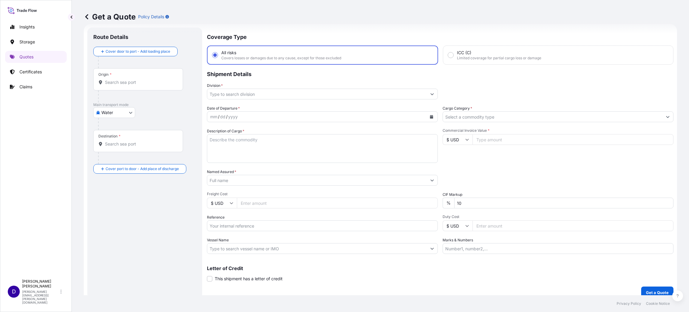
click at [117, 85] on input "Origin *" at bounding box center [140, 82] width 71 height 6
drag, startPoint x: 128, startPoint y: 79, endPoint x: 67, endPoint y: 77, distance: 60.7
click at [69, 78] on div "Insights Storage Quotes Certificates Claims D David Meyer david.meyer@djsintl.c…" at bounding box center [344, 156] width 689 height 312
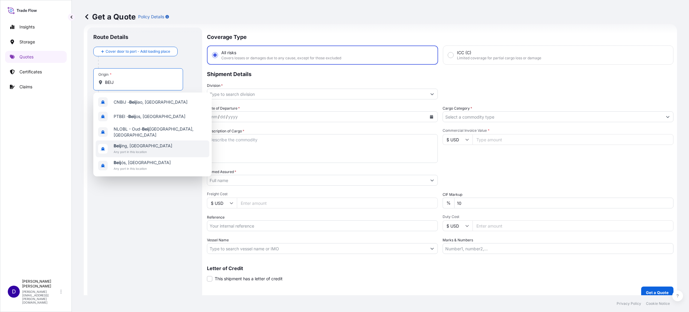
click at [143, 149] on span "Any port in this location" at bounding box center [143, 152] width 59 height 6
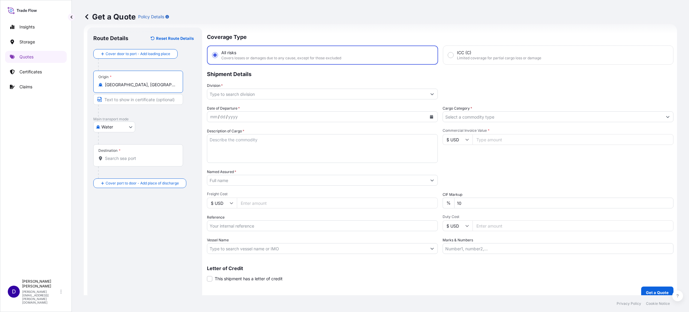
type input "Beijing, China"
click at [39, 131] on div "Insights Storage Quotes Certificates Claims" at bounding box center [36, 146] width 62 height 260
click at [222, 93] on input "Division *" at bounding box center [316, 94] width 219 height 11
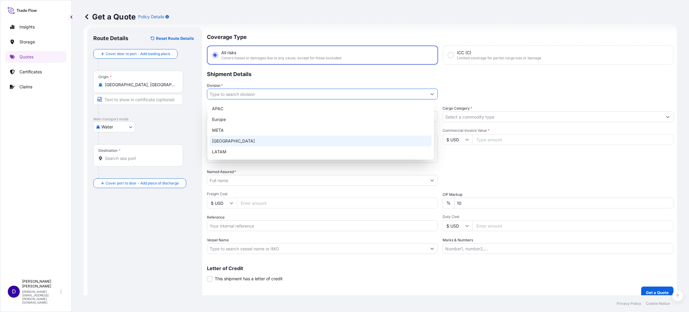
click at [222, 135] on div "North America" at bounding box center [321, 140] width 222 height 11
type input "North America"
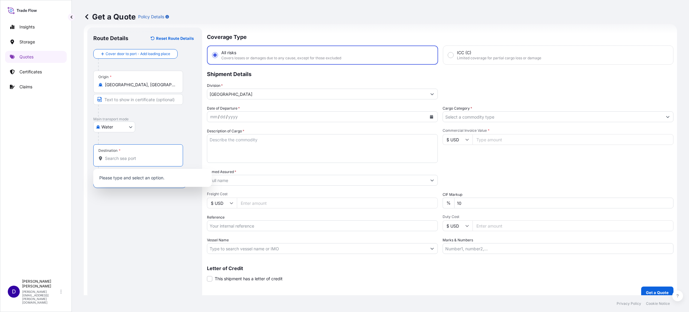
click at [124, 158] on input "Destination *" at bounding box center [140, 158] width 71 height 6
type input "U"
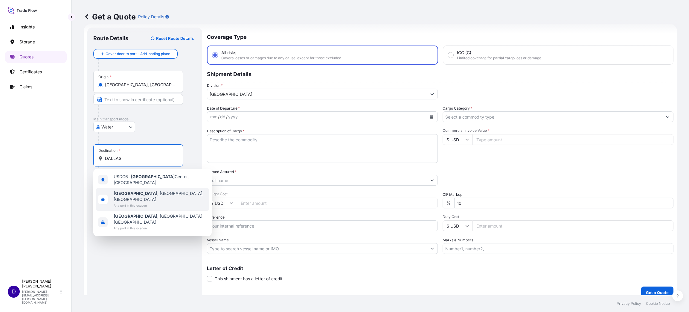
click at [139, 190] on span "Dallas , TX, USA" at bounding box center [160, 196] width 93 height 12
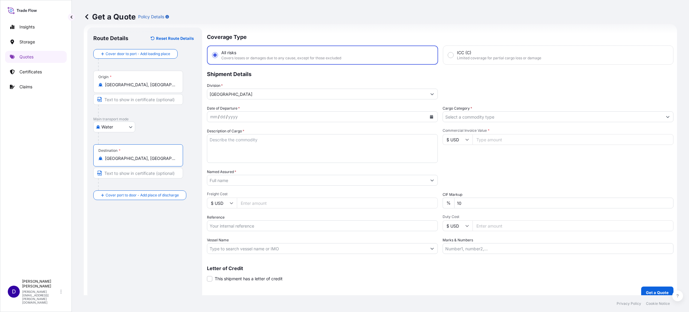
type input "Dallas, TX, USA"
click at [430, 115] on button "Calendar" at bounding box center [432, 117] width 10 height 10
click at [239, 167] on div "9" at bounding box center [240, 166] width 11 height 11
click at [493, 116] on input "Cargo Category *" at bounding box center [552, 116] width 219 height 11
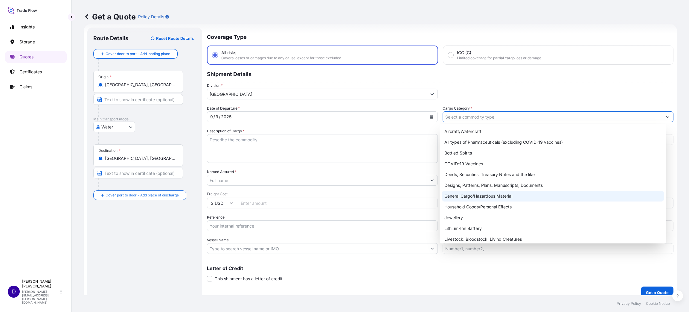
click at [513, 195] on div "General Cargo/Hazardous Material" at bounding box center [553, 195] width 222 height 11
type input "General Cargo/Hazardous Material"
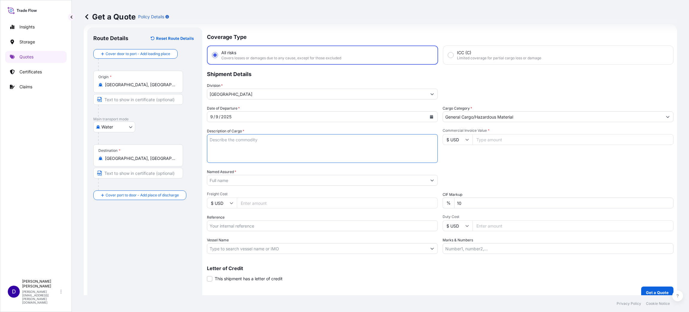
click at [301, 154] on textarea "Description of Cargo *" at bounding box center [322, 148] width 231 height 29
type textarea "STEEL BASEPLATE"
click at [495, 140] on input "Commercial Invoice Value *" at bounding box center [572, 139] width 201 height 11
type input "12936.00"
click at [250, 172] on div "Named Assured *" at bounding box center [322, 177] width 231 height 17
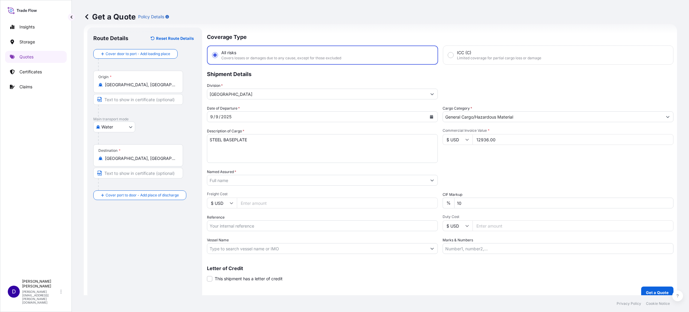
click at [253, 182] on input "Named Assured *" at bounding box center [316, 180] width 219 height 11
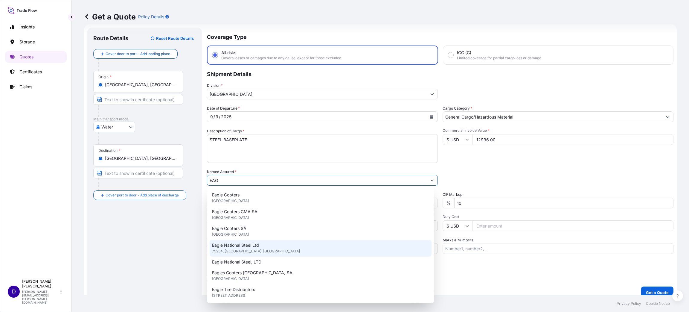
click at [262, 247] on div "Eagle National Steel Ltd 75254, Dallas, United States of America" at bounding box center [321, 248] width 222 height 17
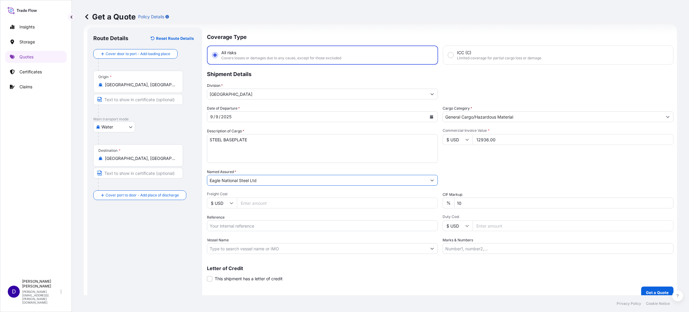
type input "Eagle National Steel Ltd"
click at [258, 200] on input "Freight Cost" at bounding box center [337, 202] width 201 height 11
type input "5195.00"
click at [245, 226] on input "Reference" at bounding box center [322, 225] width 231 height 11
paste input "B25I157145"
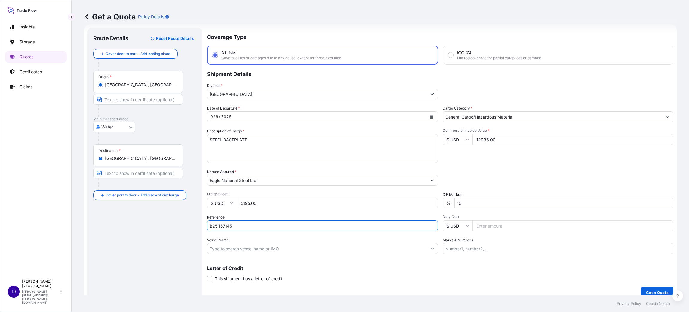
type input "B25I157145"
click at [475, 227] on input "Duty Cost" at bounding box center [572, 225] width 201 height 11
type input "12725.32"
click at [646, 289] on p "Get a Quote" at bounding box center [657, 292] width 23 height 6
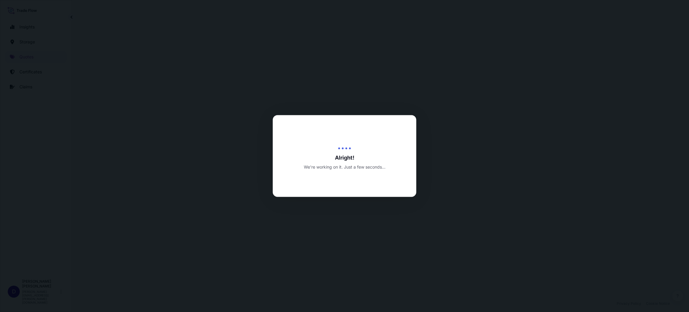
select select "Water"
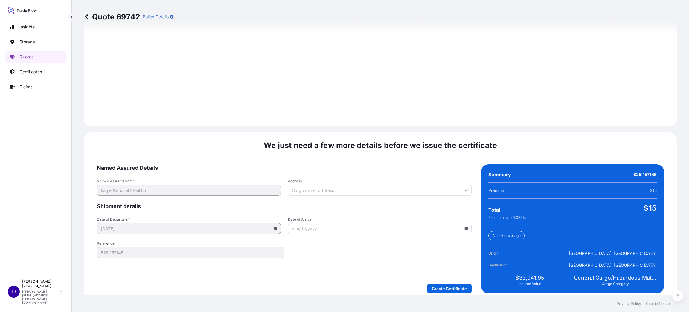
scroll to position [821, 0]
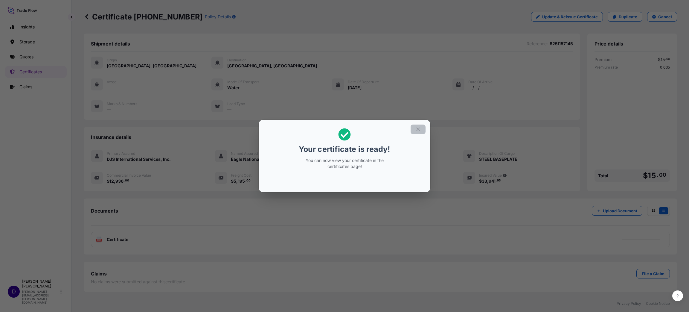
click at [417, 130] on icon "button" at bounding box center [417, 128] width 5 height 5
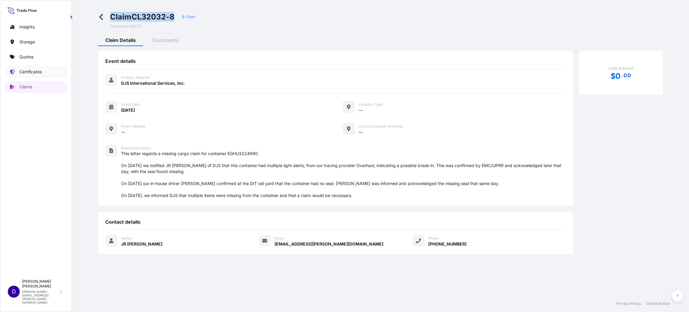
click at [36, 70] on p "Certificates" at bounding box center [30, 72] width 22 height 6
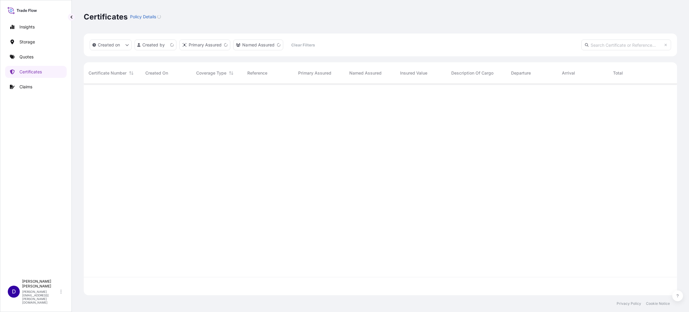
scroll to position [208, 586]
